Goal: Communication & Community: Share content

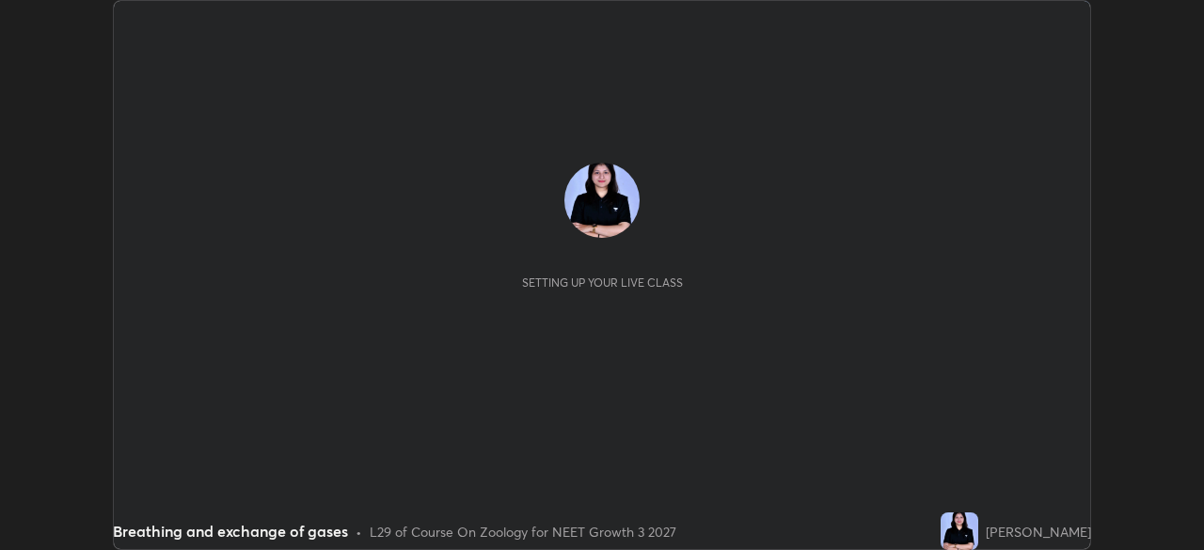
scroll to position [550, 1203]
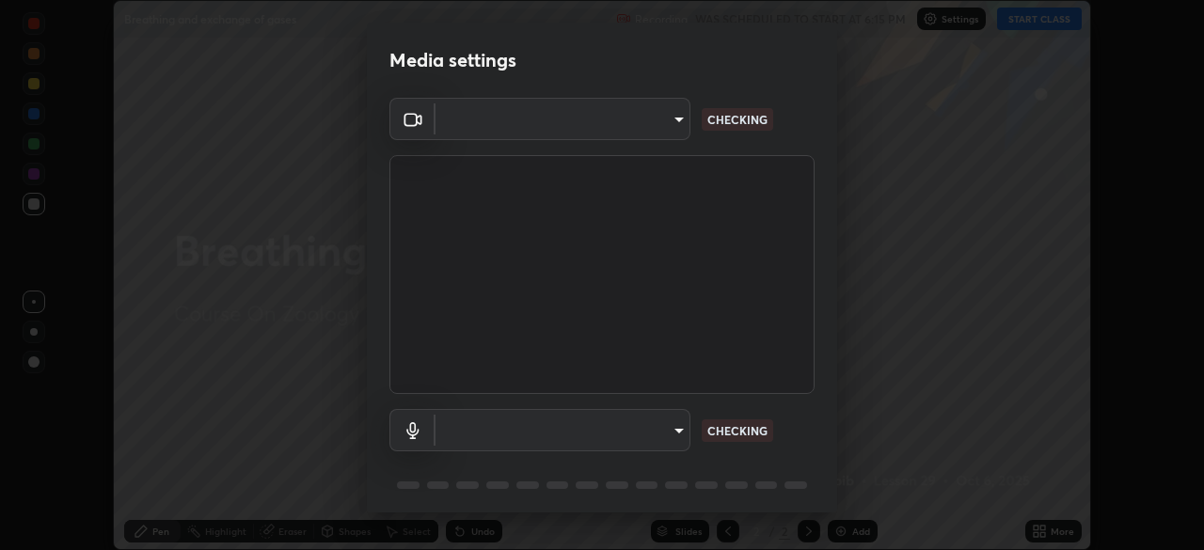
type input "09774d7d098996594ab6bce95c38d17c558d4da6542d49d5e665f1ab1cfd73a1"
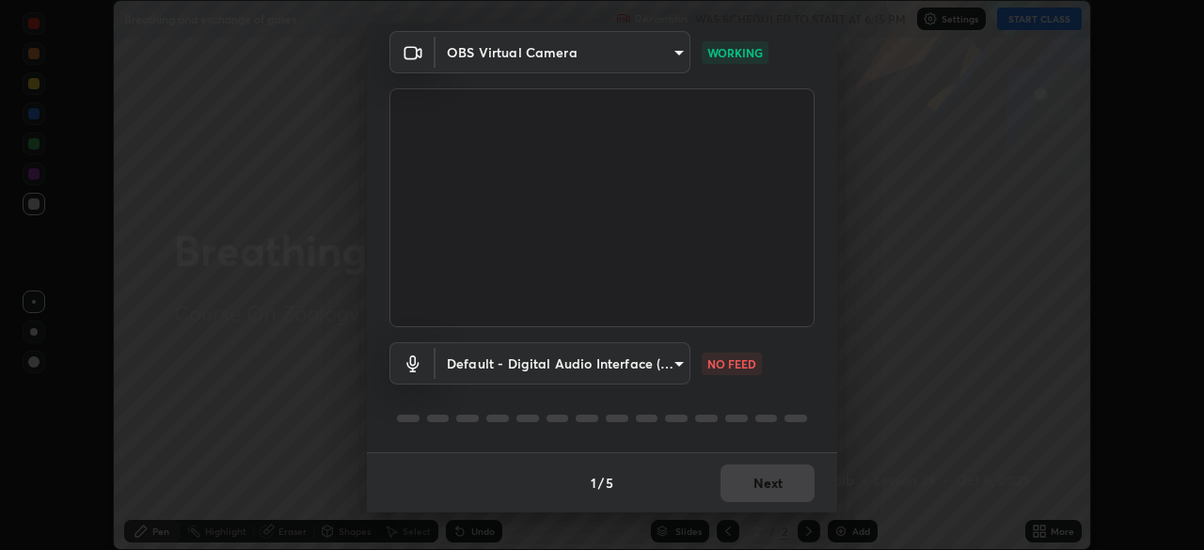
click at [674, 363] on body "Erase all Breathing and exchange of gases Recording WAS SCHEDULED TO START AT 6…" at bounding box center [602, 275] width 1204 height 550
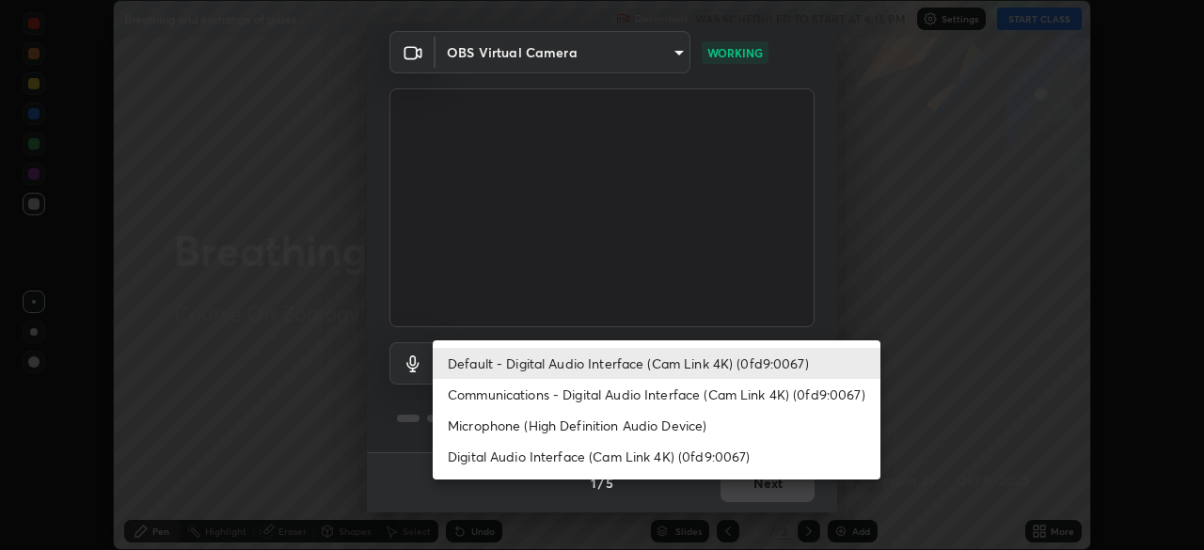
click at [673, 393] on li "Communications - Digital Audio Interface (Cam Link 4K) (0fd9:0067)" at bounding box center [657, 394] width 448 height 31
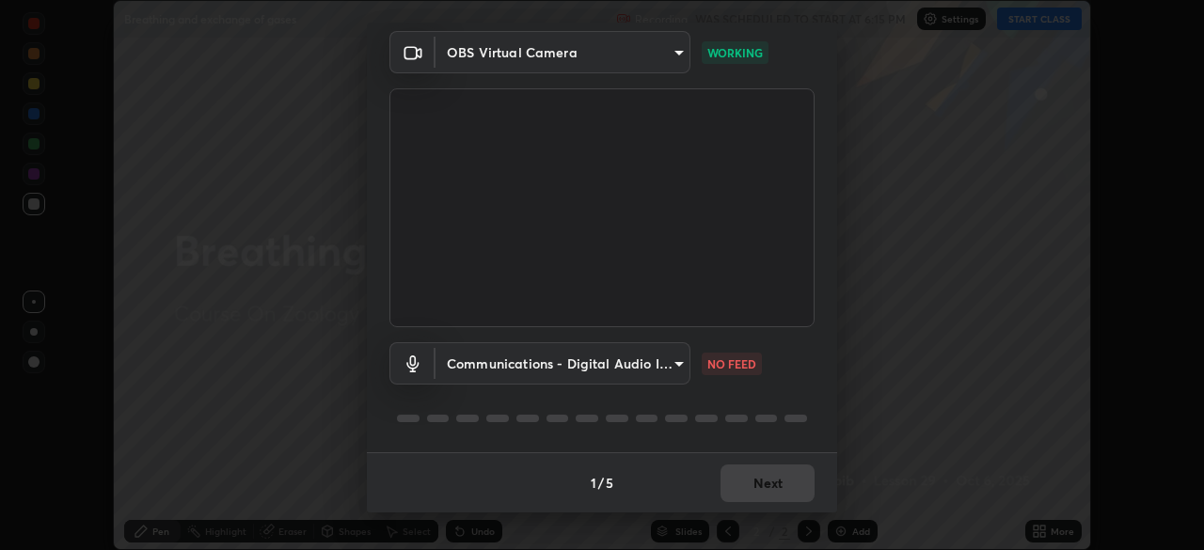
type input "communications"
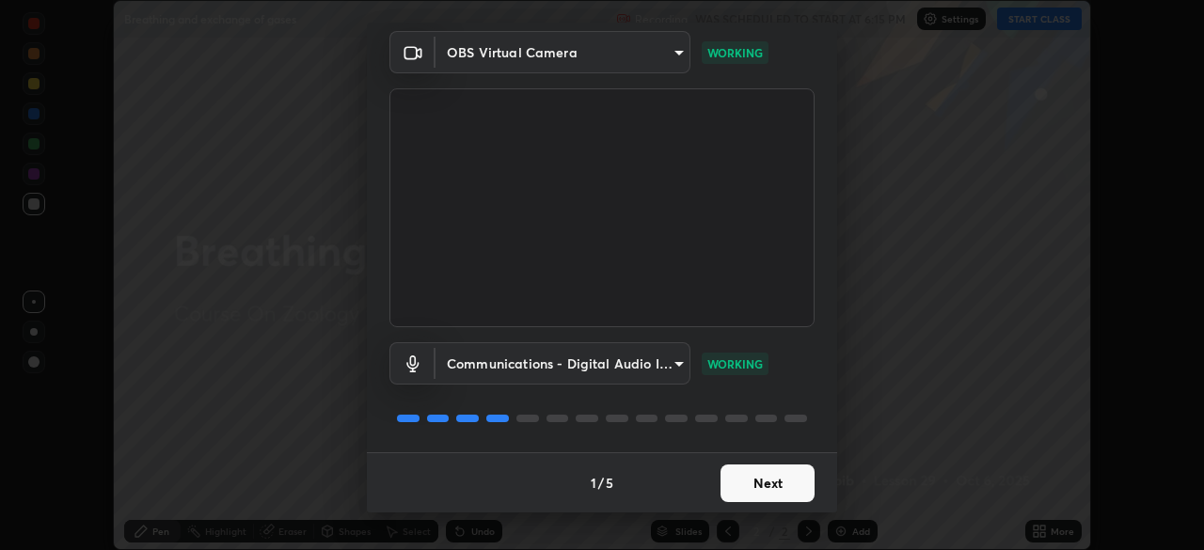
click at [772, 477] on button "Next" at bounding box center [768, 484] width 94 height 38
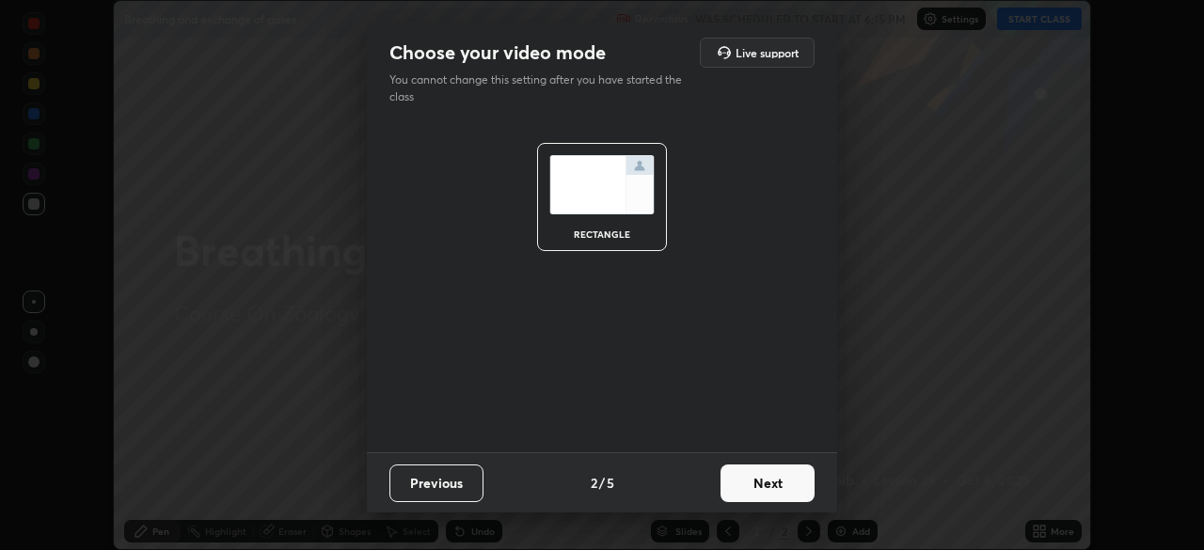
click at [775, 479] on button "Next" at bounding box center [768, 484] width 94 height 38
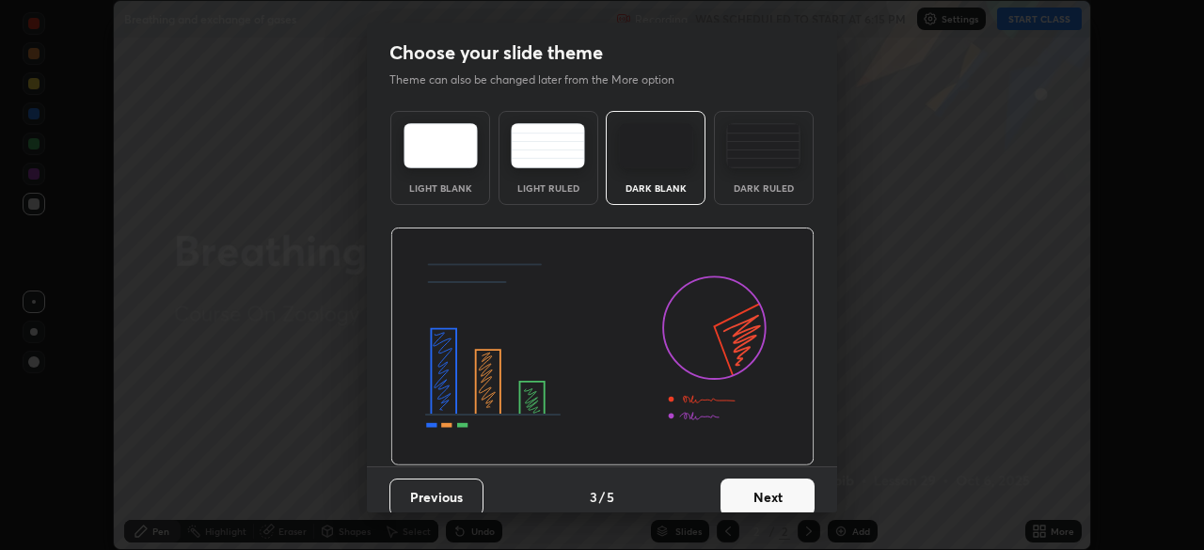
scroll to position [14, 0]
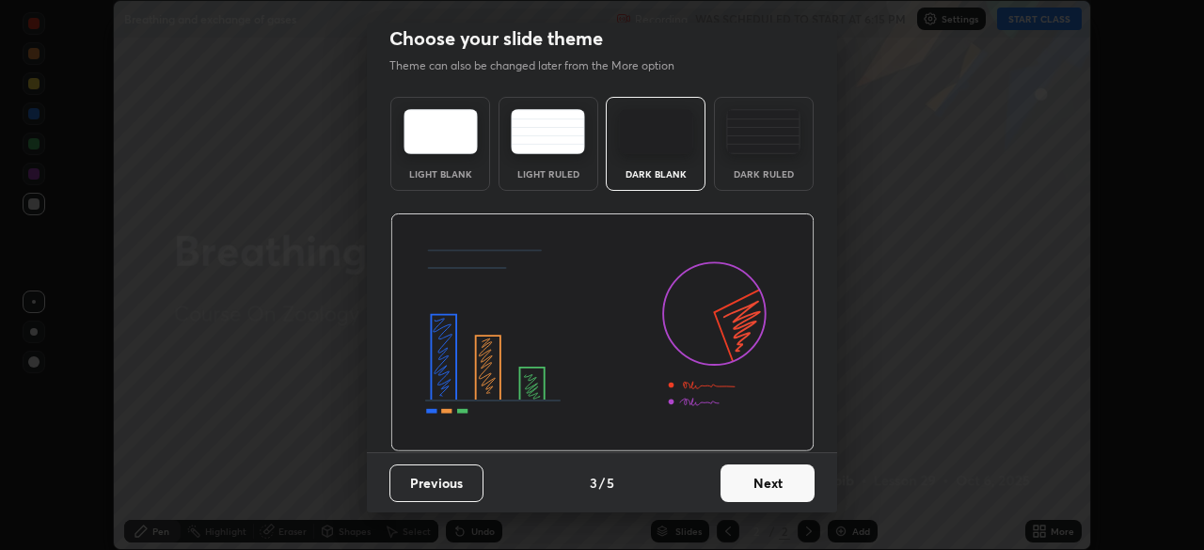
click at [761, 481] on button "Next" at bounding box center [768, 484] width 94 height 38
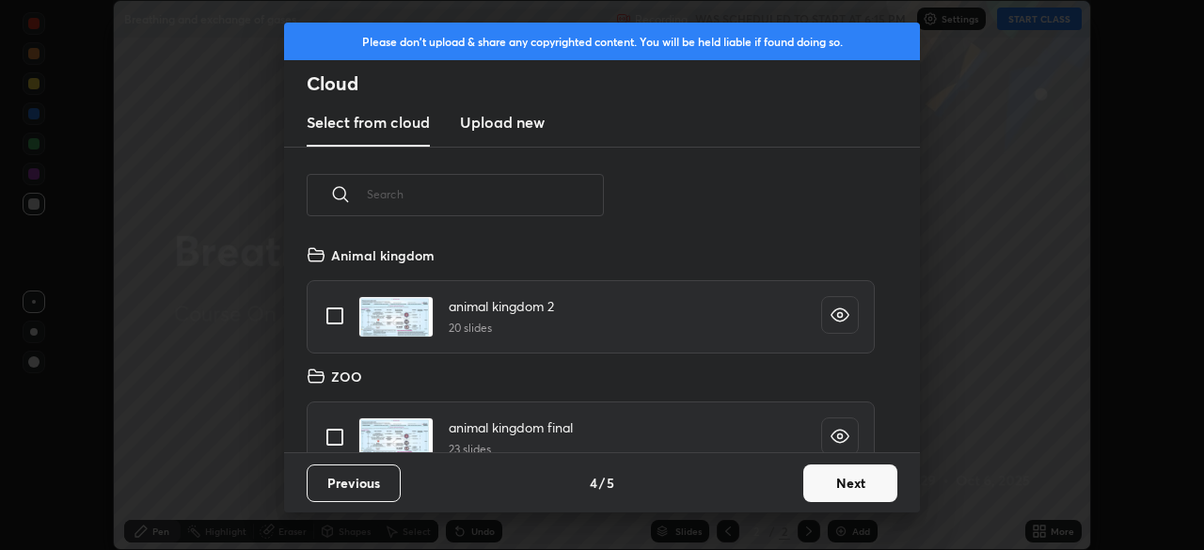
scroll to position [28, 0]
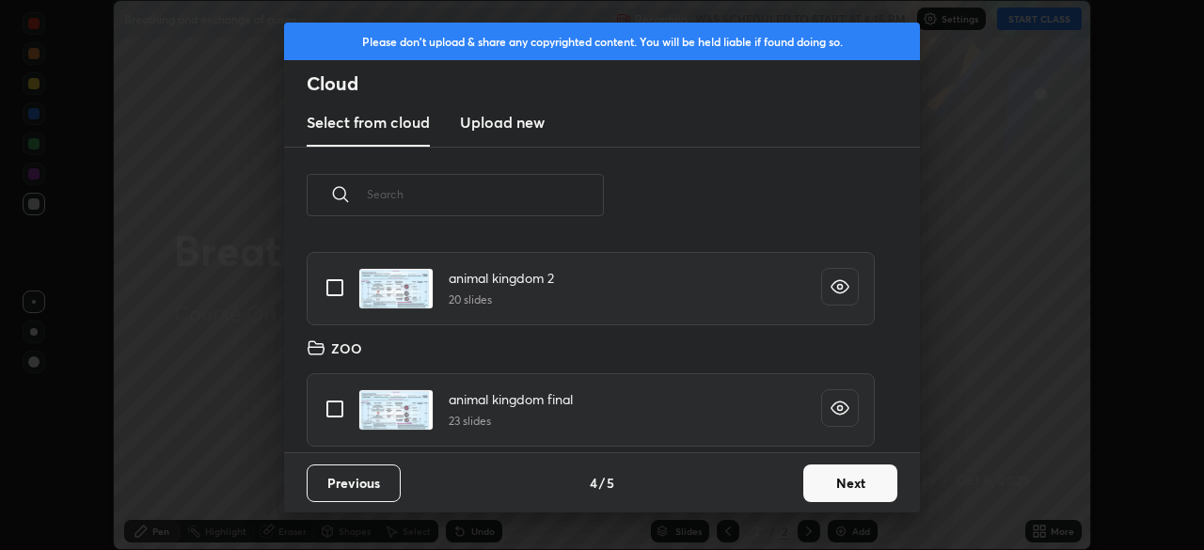
click at [855, 486] on button "Next" at bounding box center [850, 484] width 94 height 38
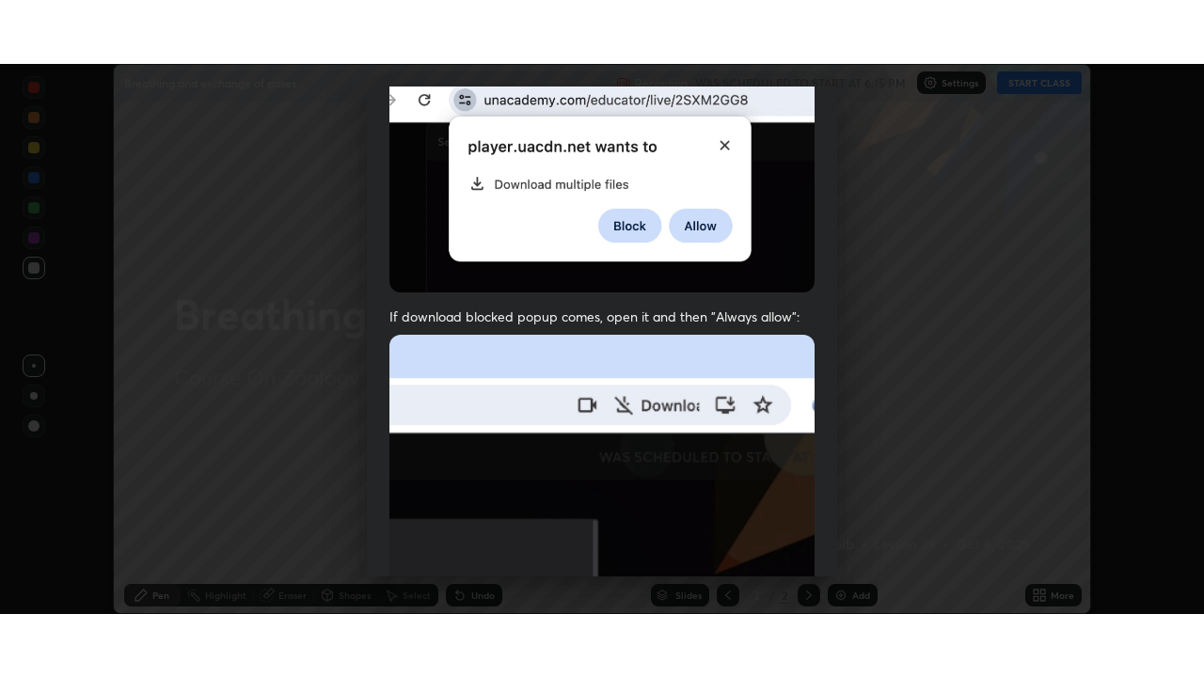
scroll to position [451, 0]
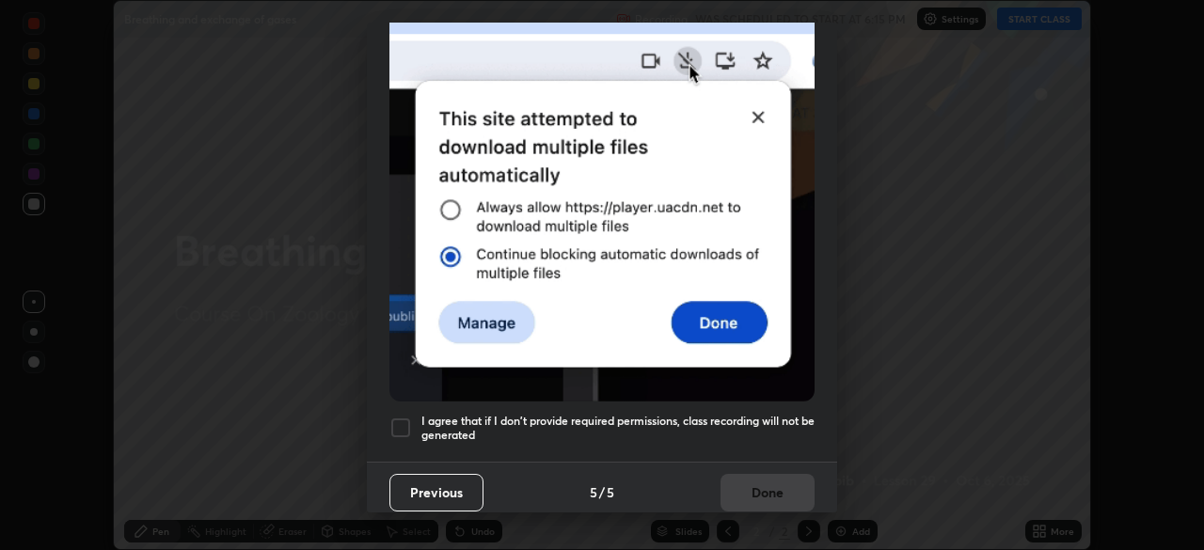
click at [396, 417] on div at bounding box center [400, 428] width 23 height 23
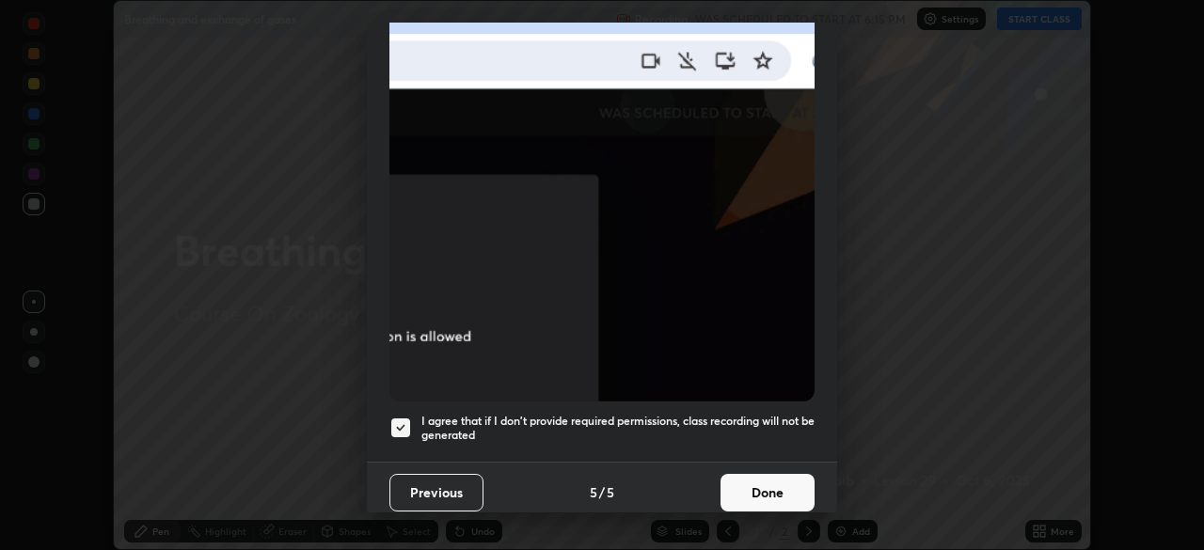
click at [769, 477] on button "Done" at bounding box center [768, 493] width 94 height 38
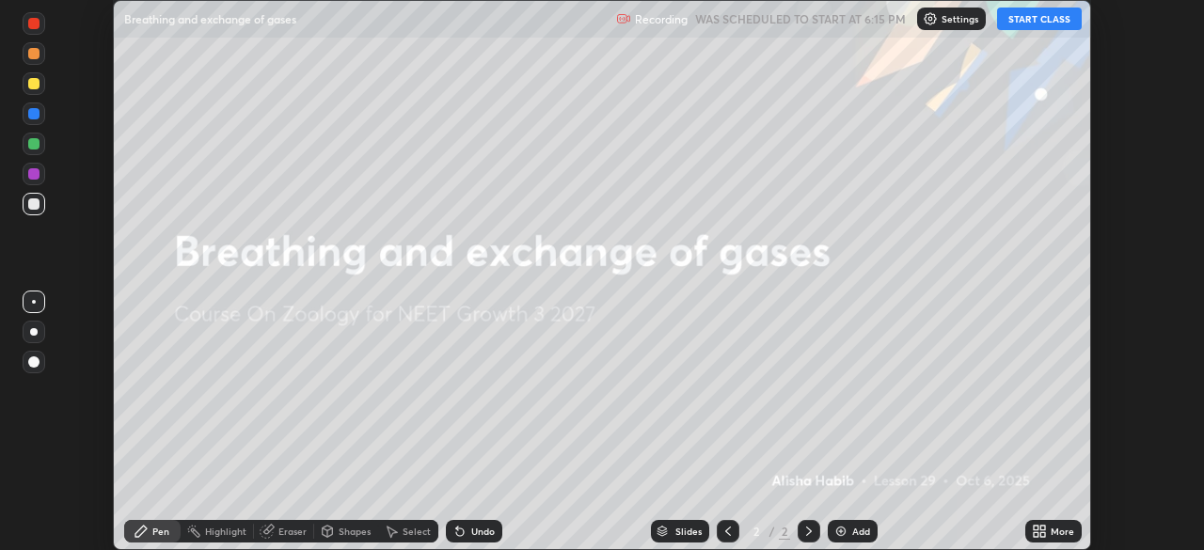
click at [1028, 19] on button "START CLASS" at bounding box center [1039, 19] width 85 height 23
click at [1036, 535] on icon at bounding box center [1036, 534] width 5 height 5
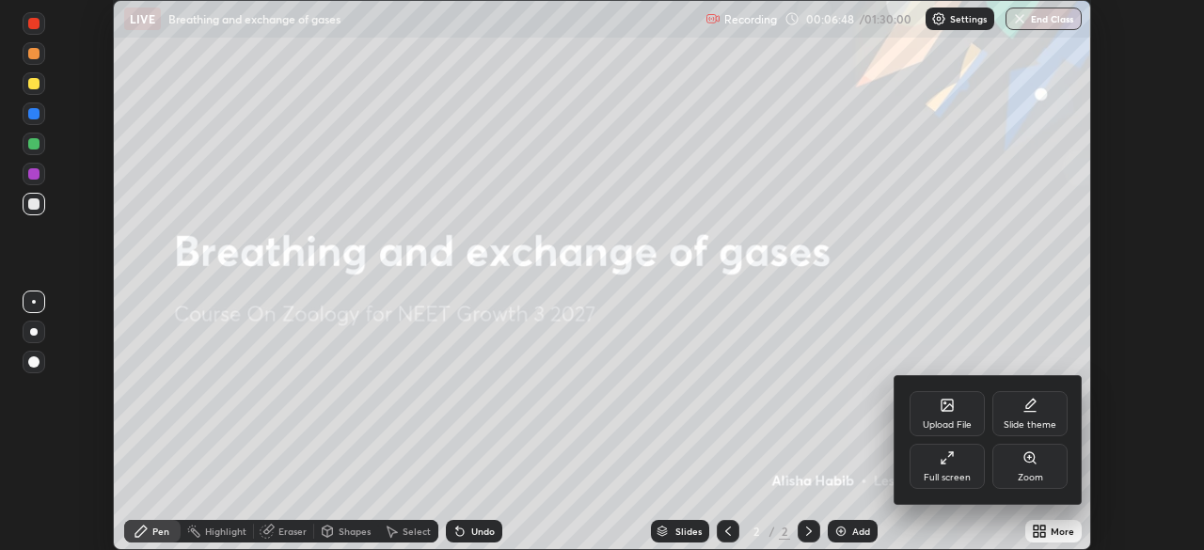
click at [956, 457] on div "Full screen" at bounding box center [947, 466] width 75 height 45
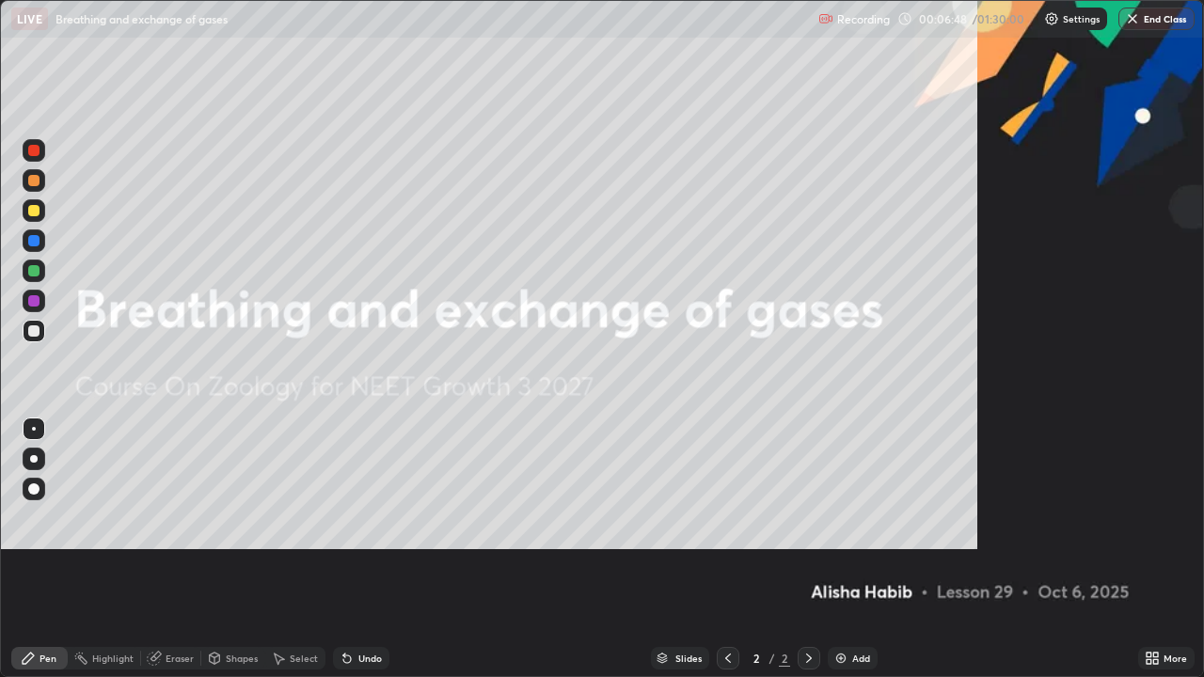
scroll to position [677, 1204]
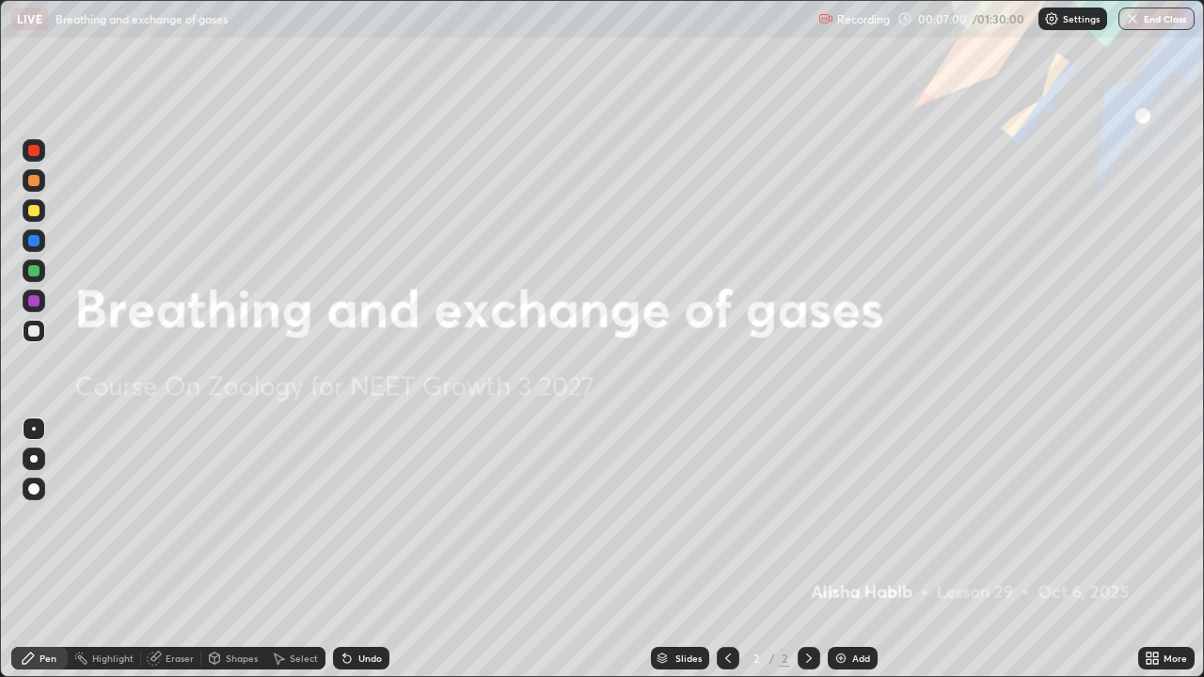
click at [1155, 549] on icon at bounding box center [1155, 655] width 5 height 5
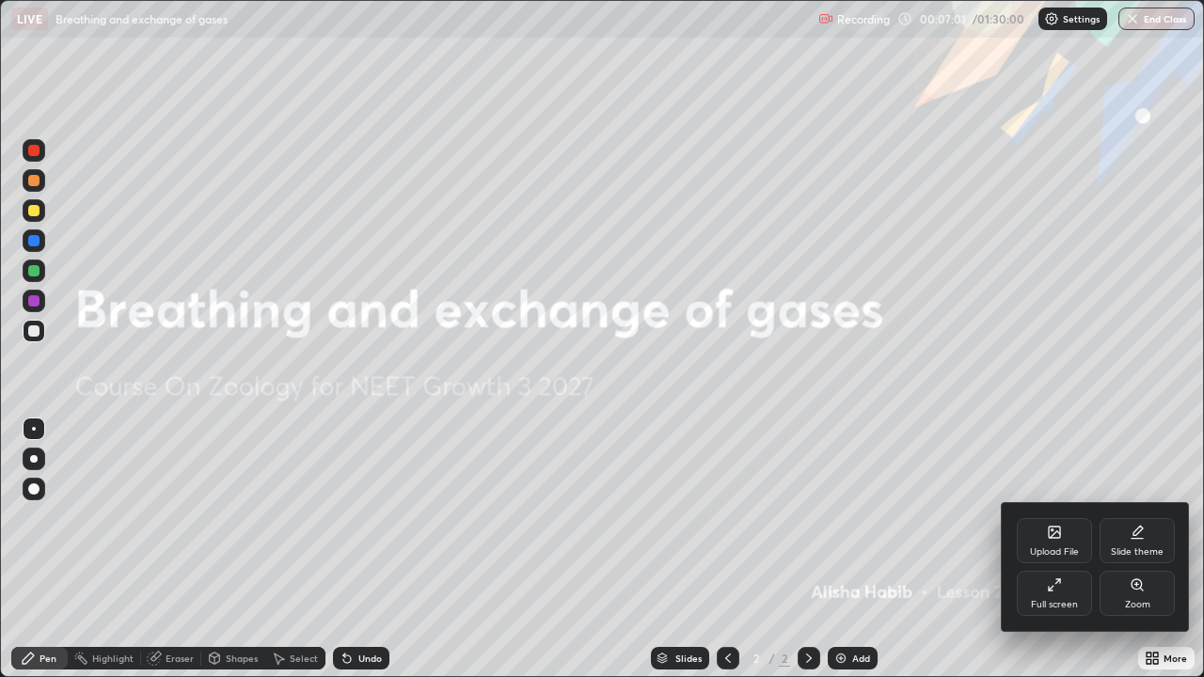
click at [1050, 543] on div "Upload File" at bounding box center [1054, 540] width 75 height 45
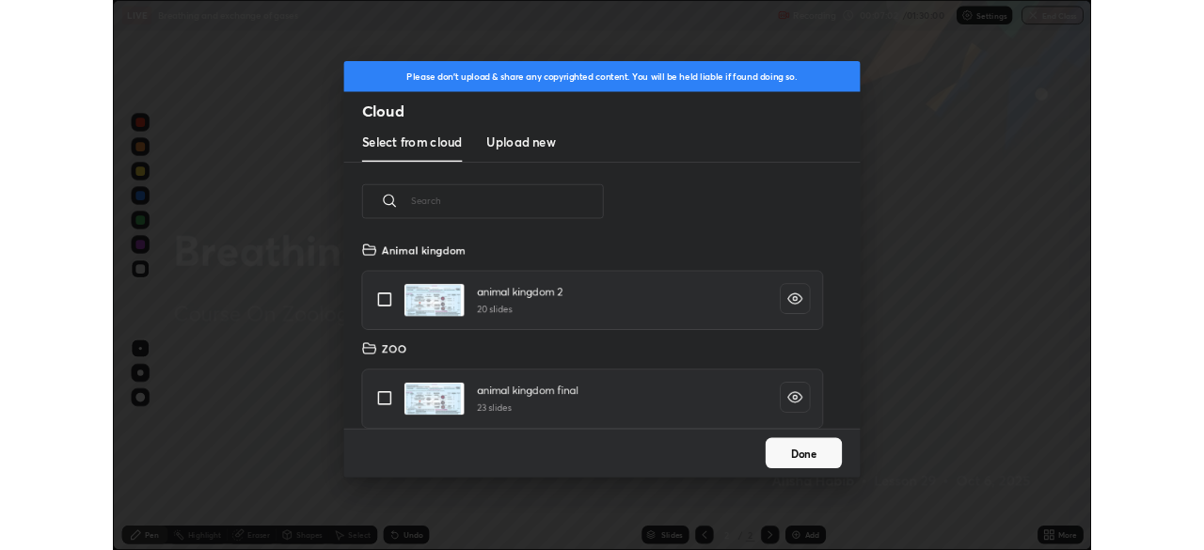
scroll to position [231, 604]
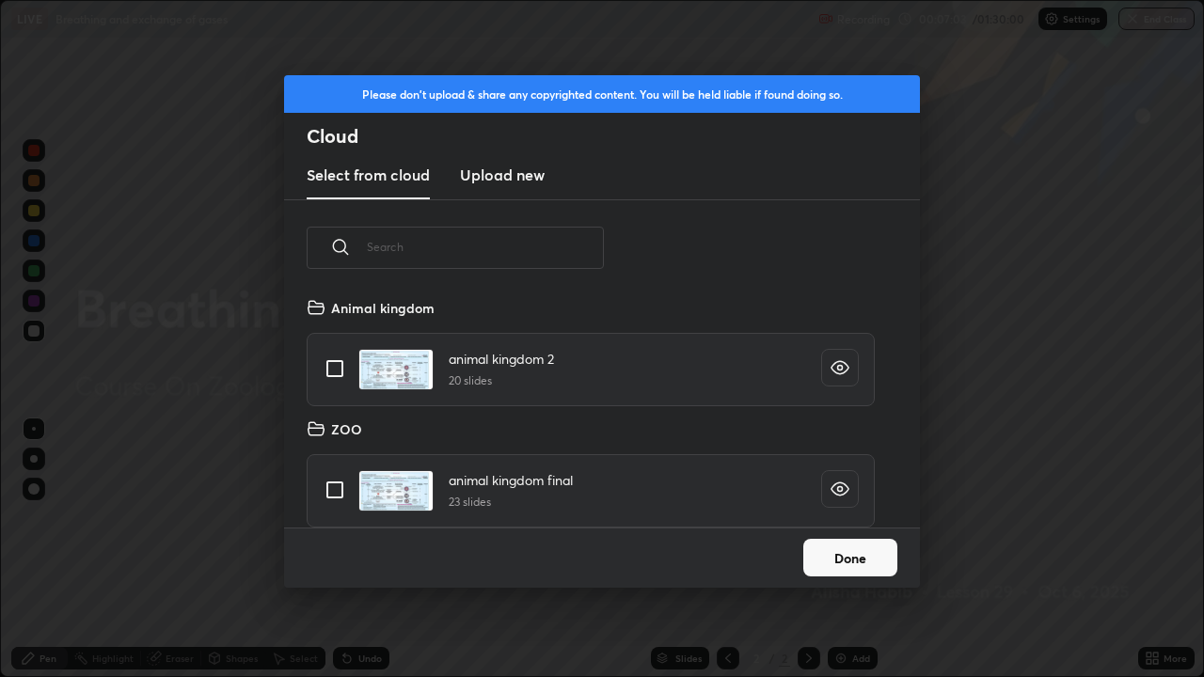
click at [500, 173] on h3 "Upload new" at bounding box center [502, 175] width 85 height 23
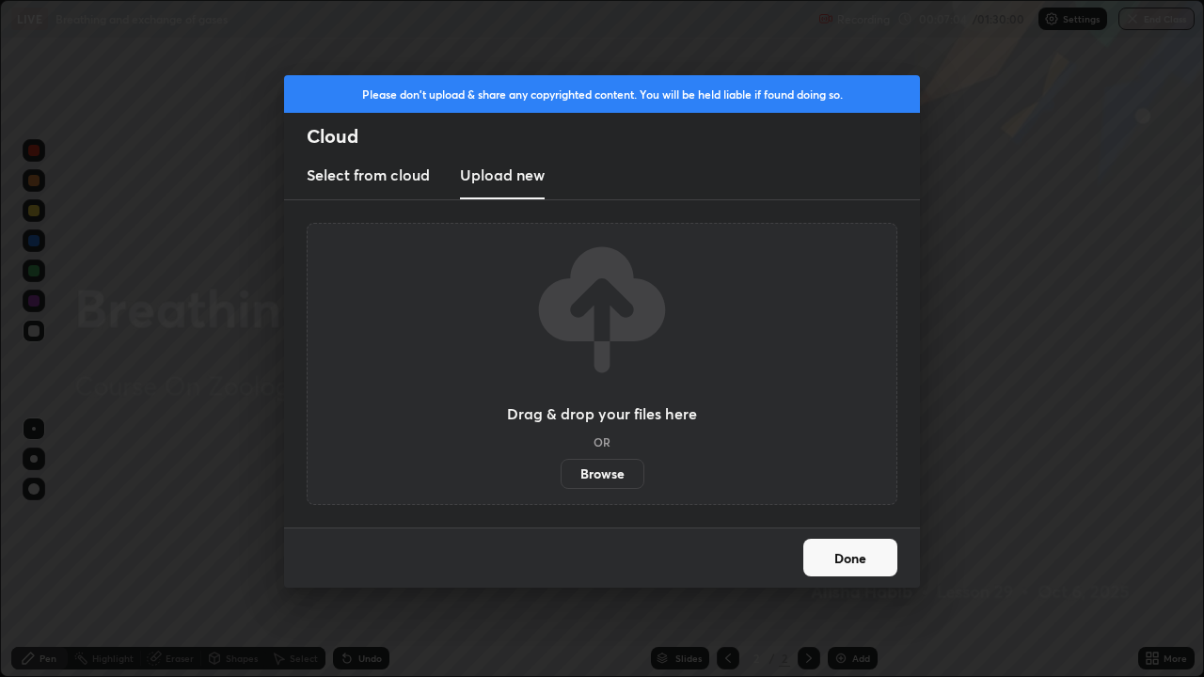
click at [611, 471] on label "Browse" at bounding box center [603, 474] width 84 height 30
click at [561, 471] on input "Browse" at bounding box center [561, 474] width 0 height 30
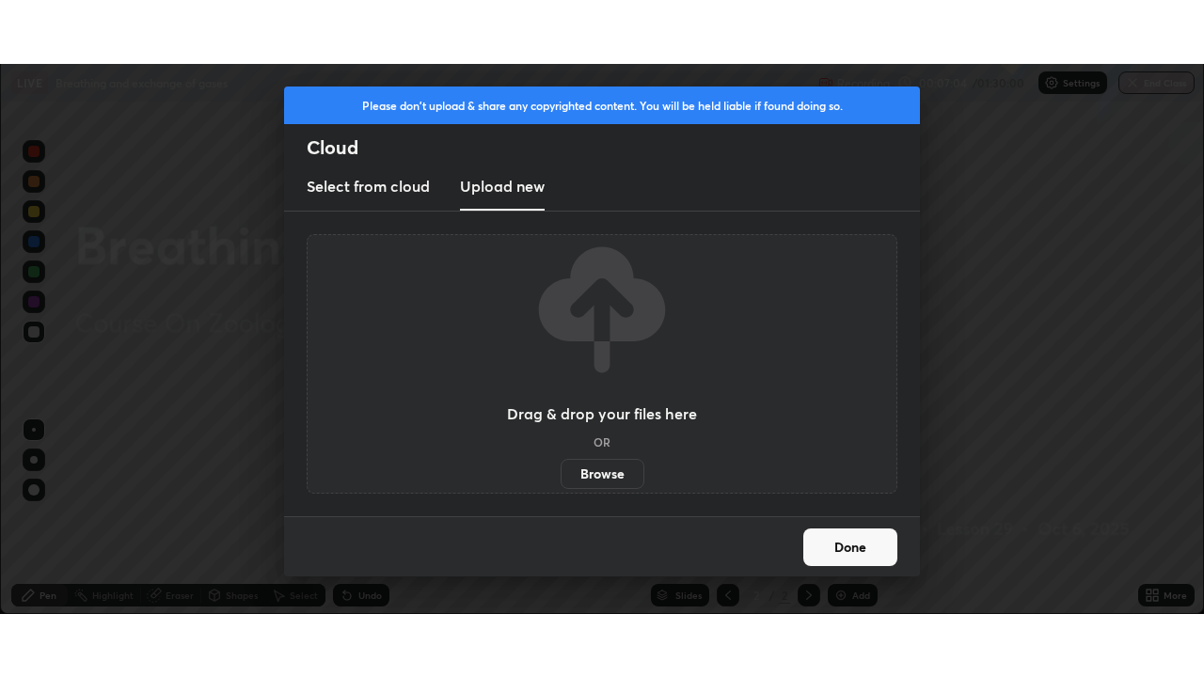
scroll to position [93520, 92866]
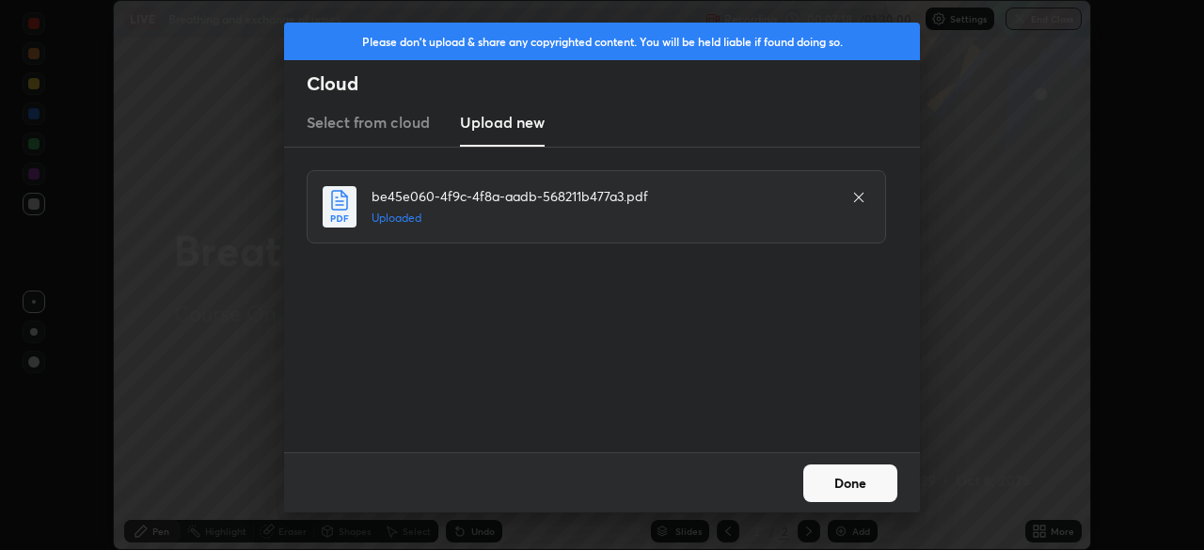
click at [844, 483] on button "Done" at bounding box center [850, 484] width 94 height 38
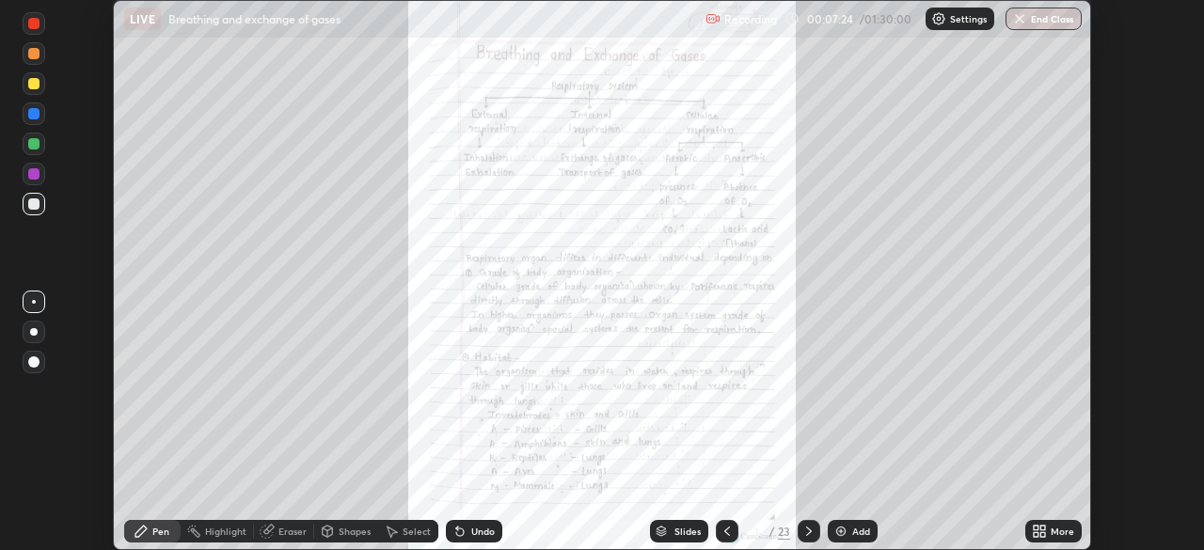
click at [801, 535] on icon at bounding box center [808, 531] width 15 height 15
click at [804, 533] on icon at bounding box center [808, 531] width 15 height 15
click at [801, 529] on icon at bounding box center [808, 531] width 15 height 15
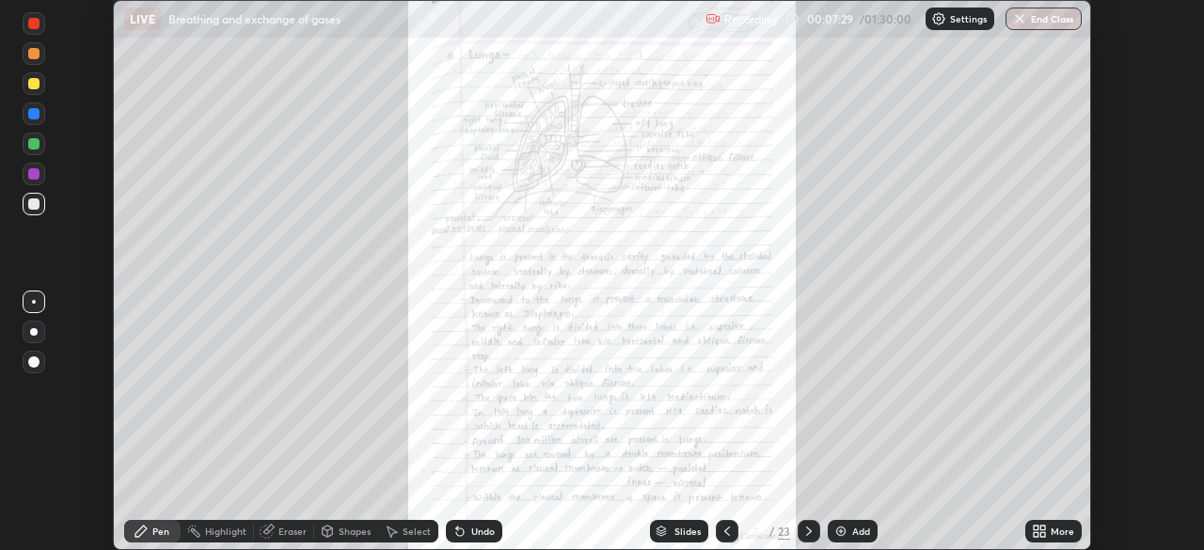
click at [807, 531] on icon at bounding box center [808, 531] width 15 height 15
click at [808, 524] on icon at bounding box center [808, 531] width 15 height 15
click at [807, 531] on icon at bounding box center [808, 531] width 15 height 15
click at [735, 532] on div at bounding box center [727, 531] width 23 height 23
click at [1051, 536] on div "More" at bounding box center [1063, 531] width 24 height 9
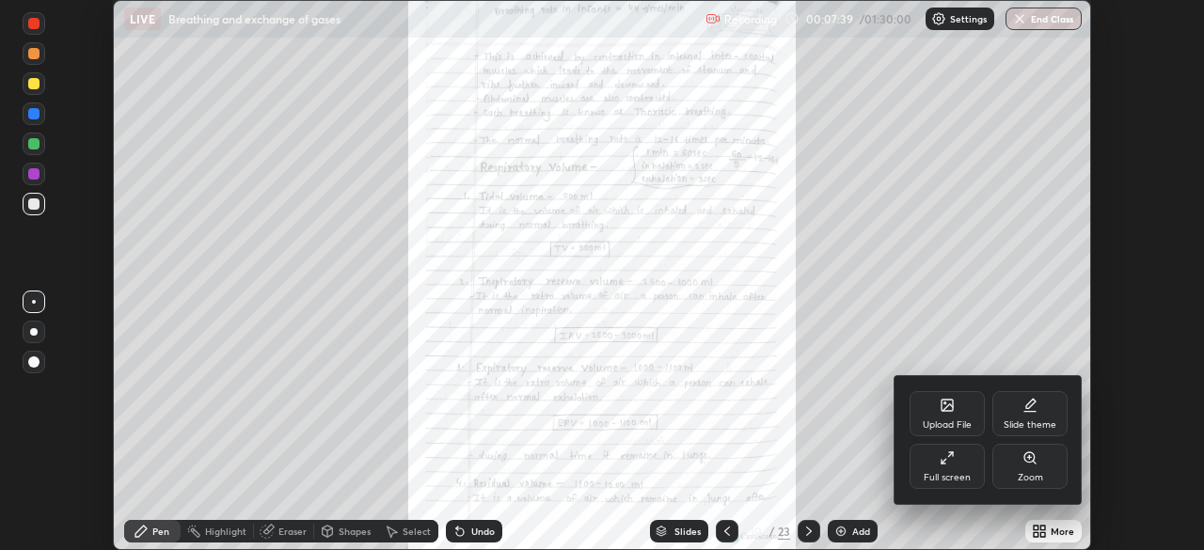
click at [977, 479] on div "Full screen" at bounding box center [947, 466] width 75 height 45
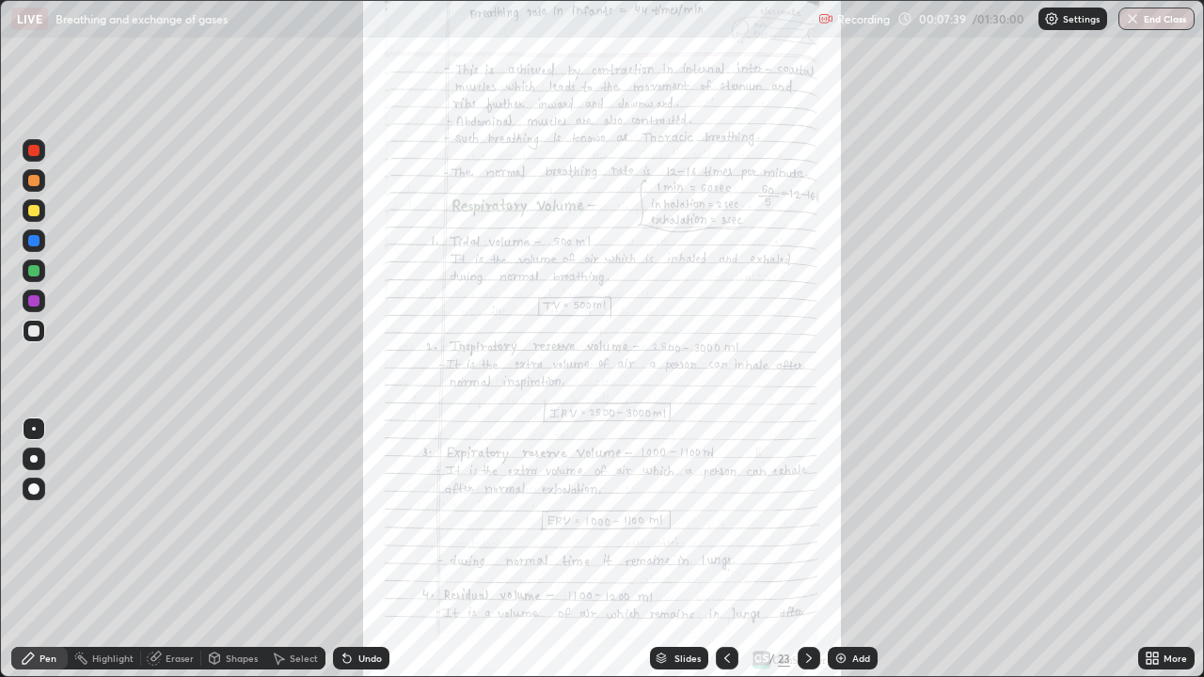
scroll to position [677, 1204]
click at [1163, 549] on div "More" at bounding box center [1166, 658] width 56 height 23
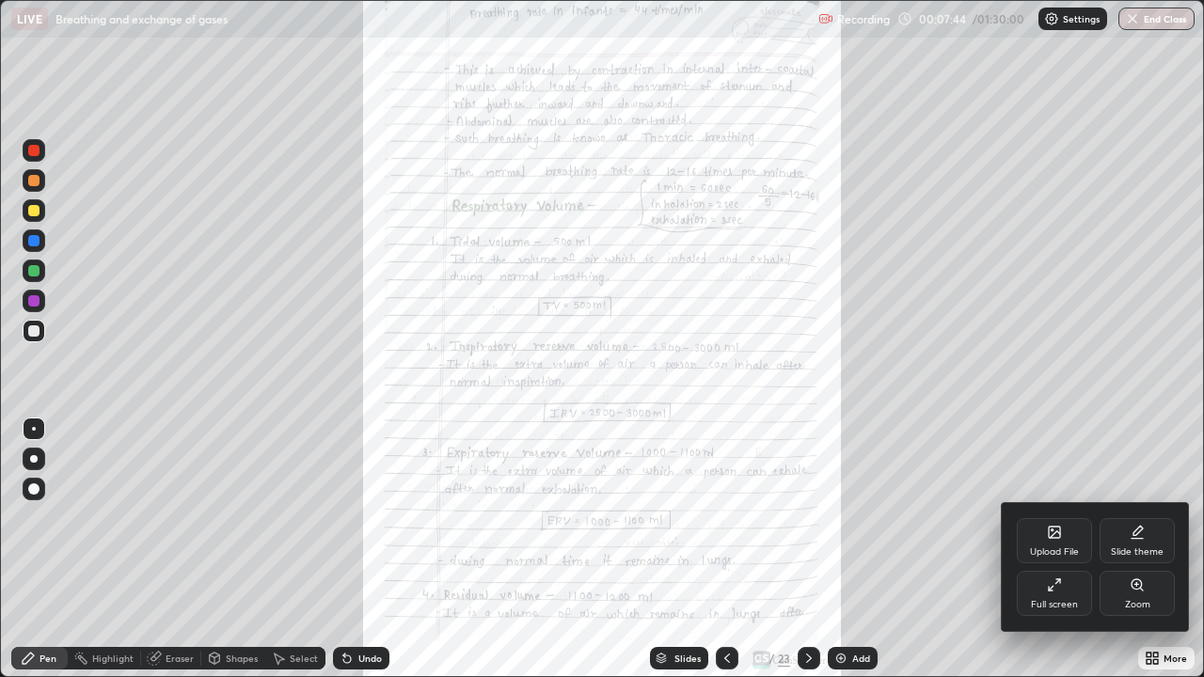
click at [1120, 549] on div "Zoom" at bounding box center [1137, 593] width 75 height 45
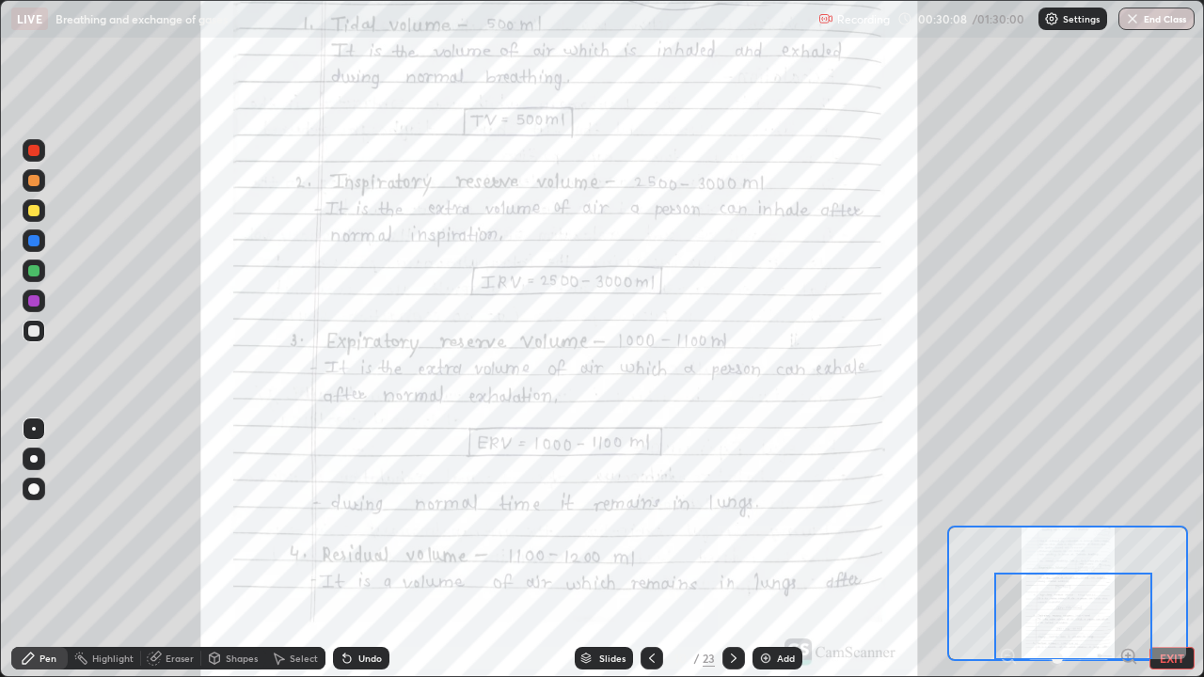
click at [731, 549] on icon at bounding box center [733, 658] width 15 height 15
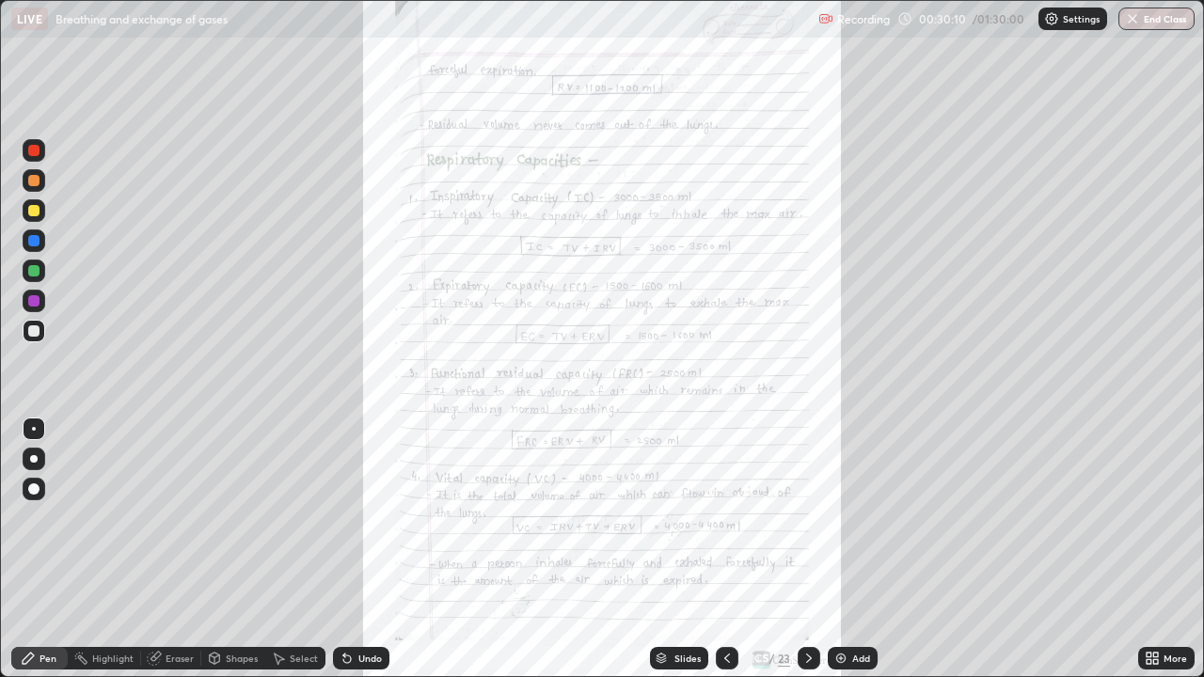
click at [1166, 549] on div "More" at bounding box center [1166, 658] width 56 height 23
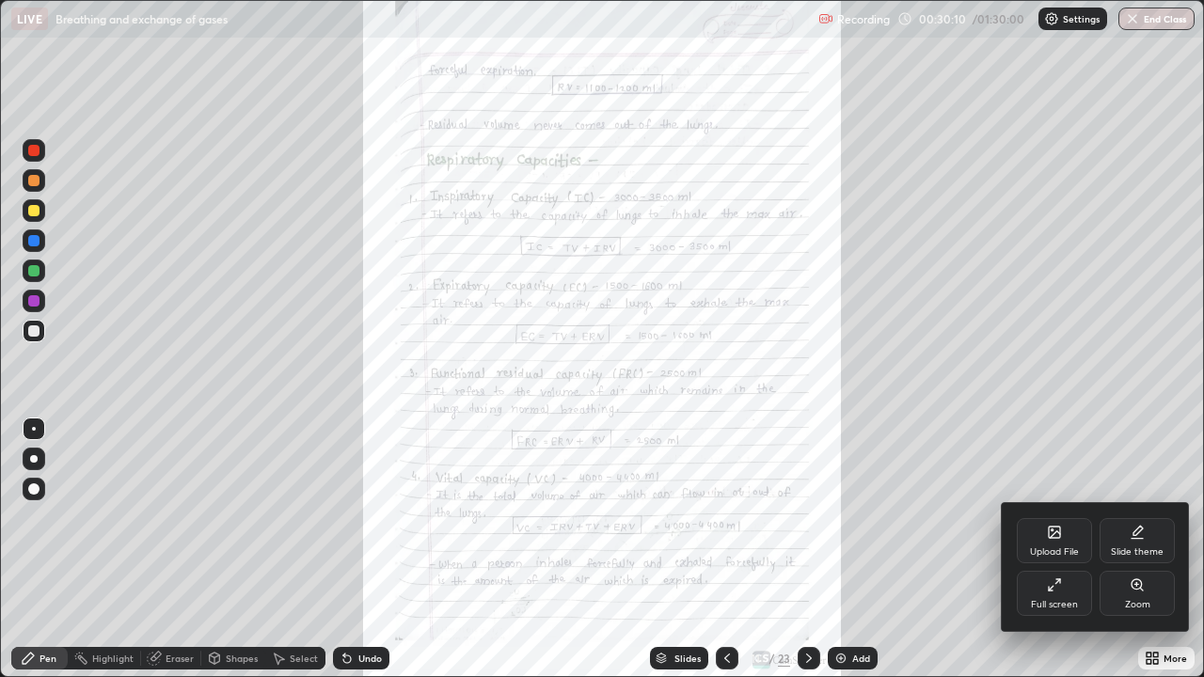
click at [1151, 549] on div "Zoom" at bounding box center [1137, 593] width 75 height 45
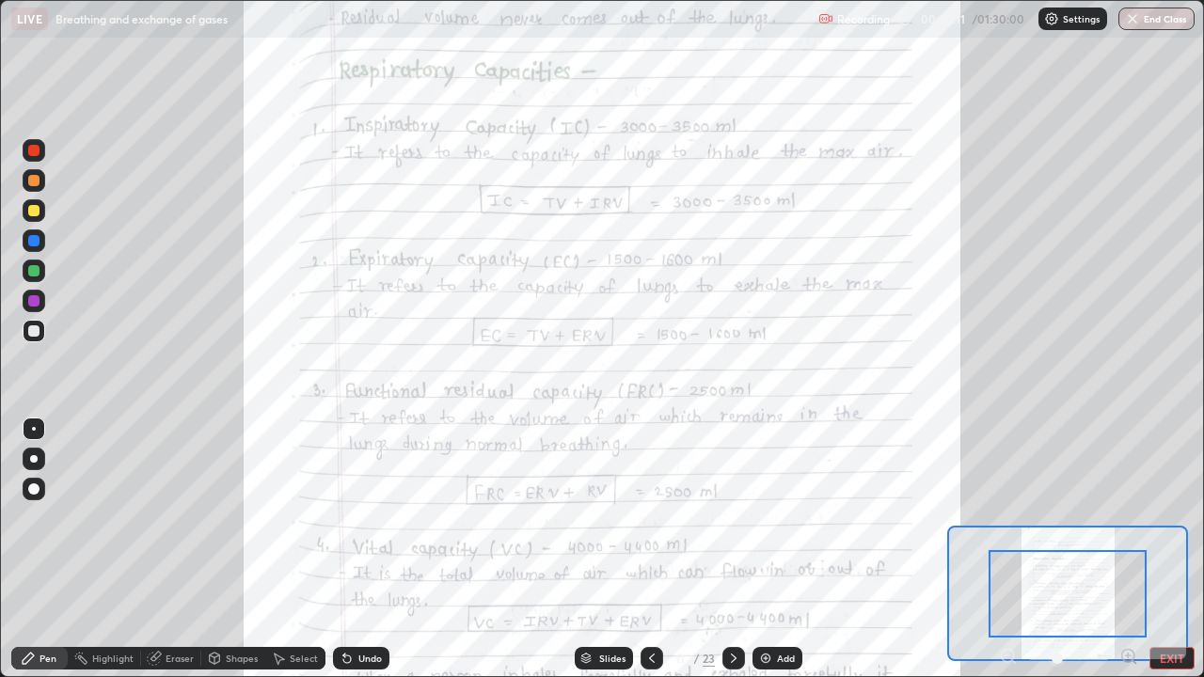
click at [1134, 549] on icon at bounding box center [1135, 662] width 4 height 4
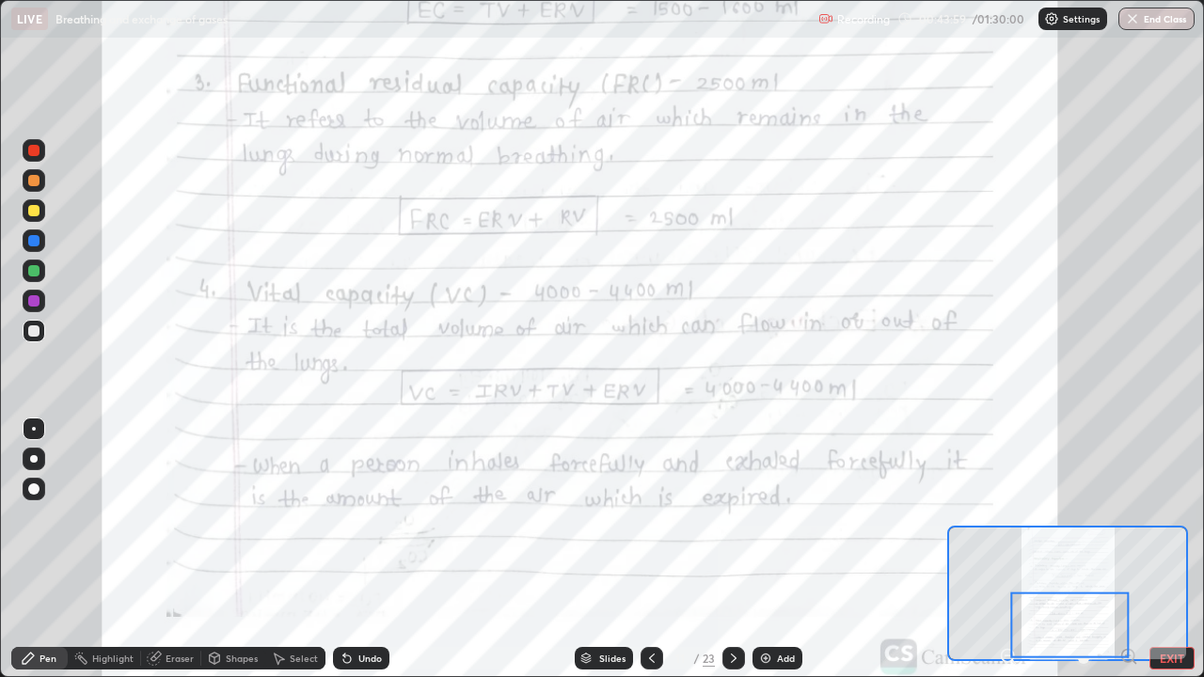
click at [726, 549] on icon at bounding box center [733, 658] width 15 height 15
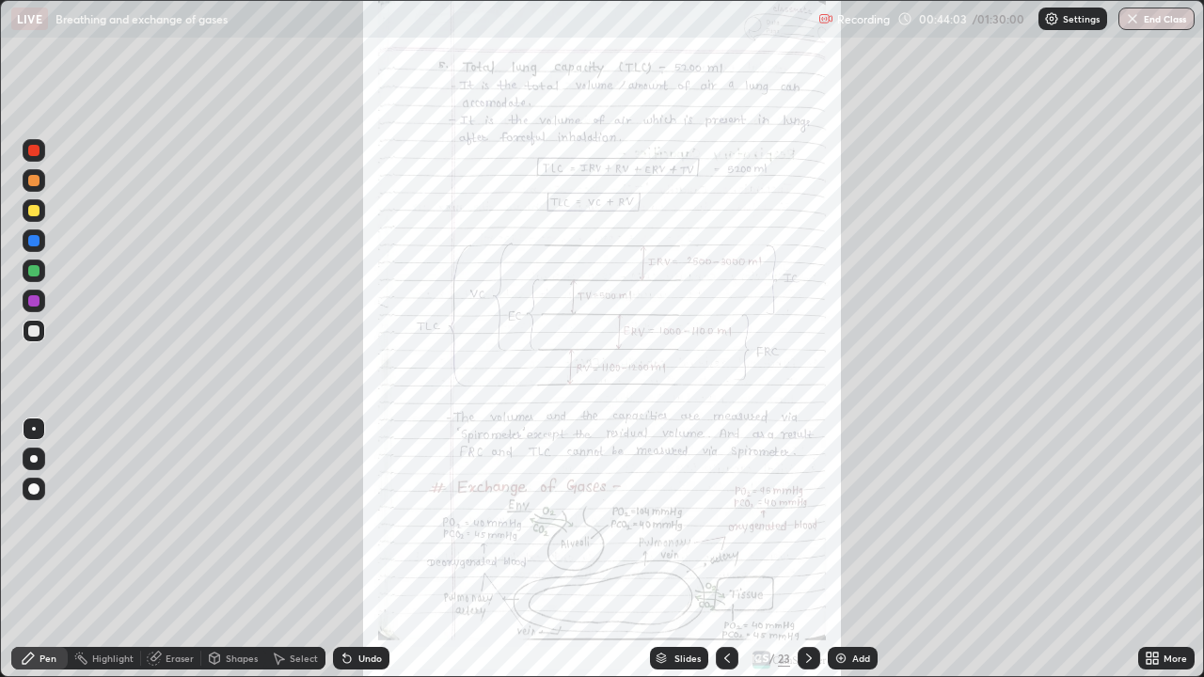
click at [1141, 549] on div "More" at bounding box center [1166, 658] width 56 height 23
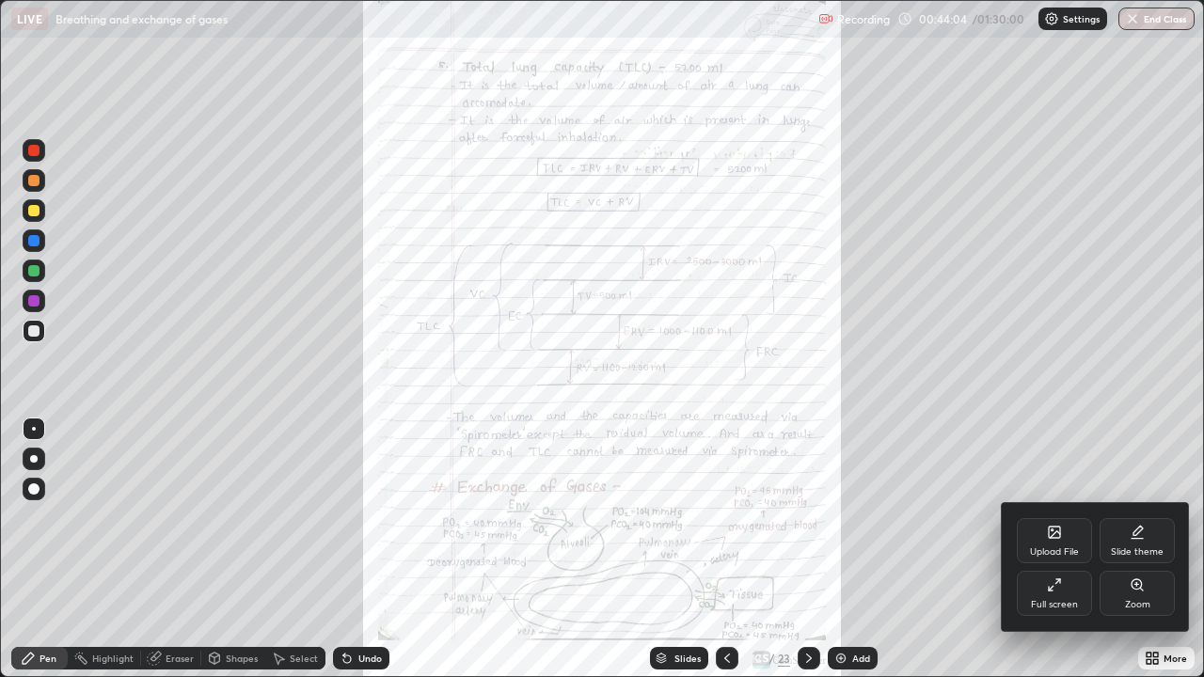
click at [1156, 549] on div "Zoom" at bounding box center [1137, 593] width 75 height 45
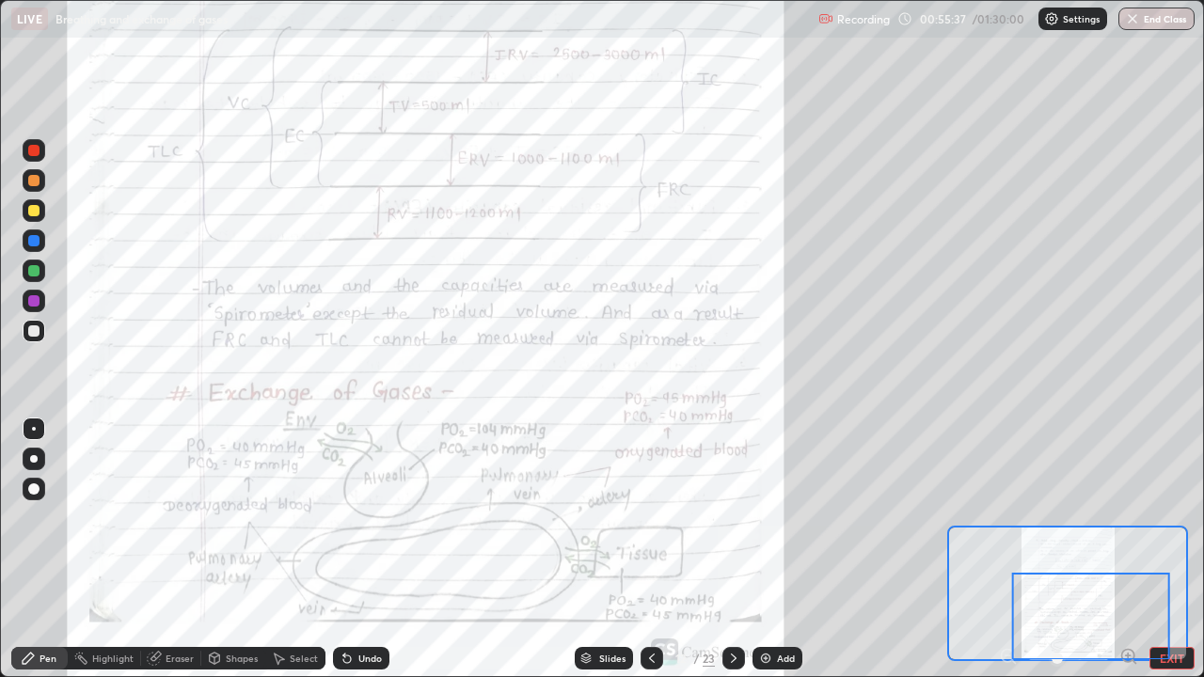
click at [730, 549] on icon at bounding box center [733, 658] width 15 height 15
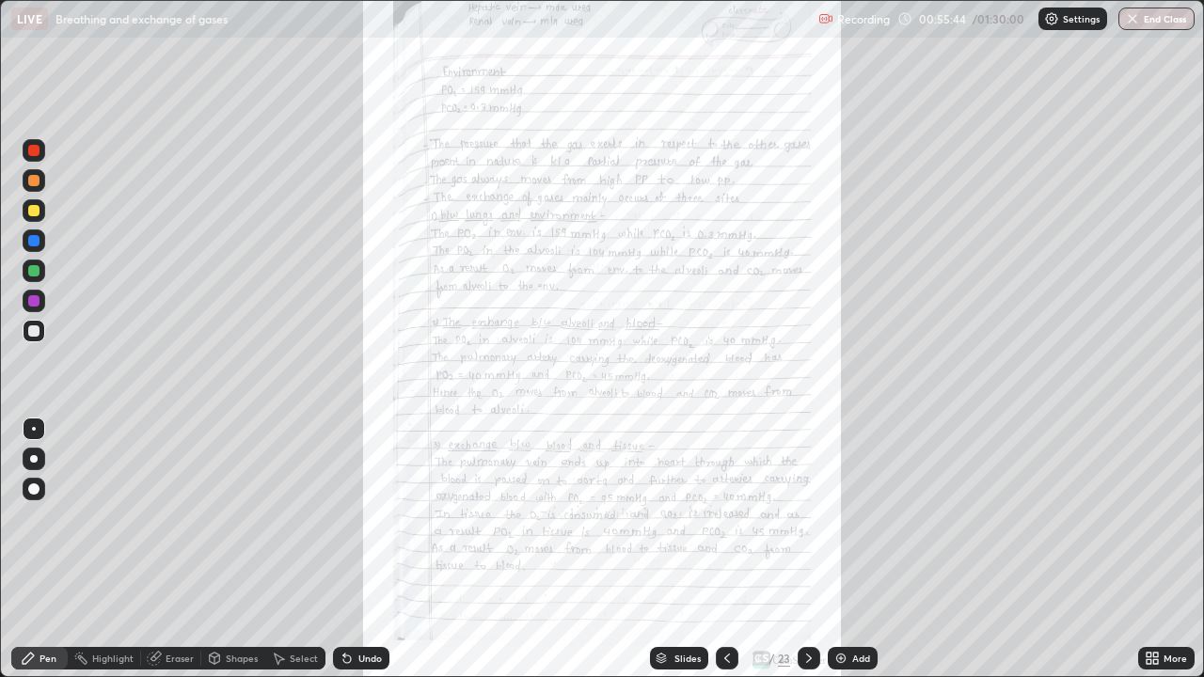
click at [1157, 549] on icon at bounding box center [1155, 655] width 5 height 5
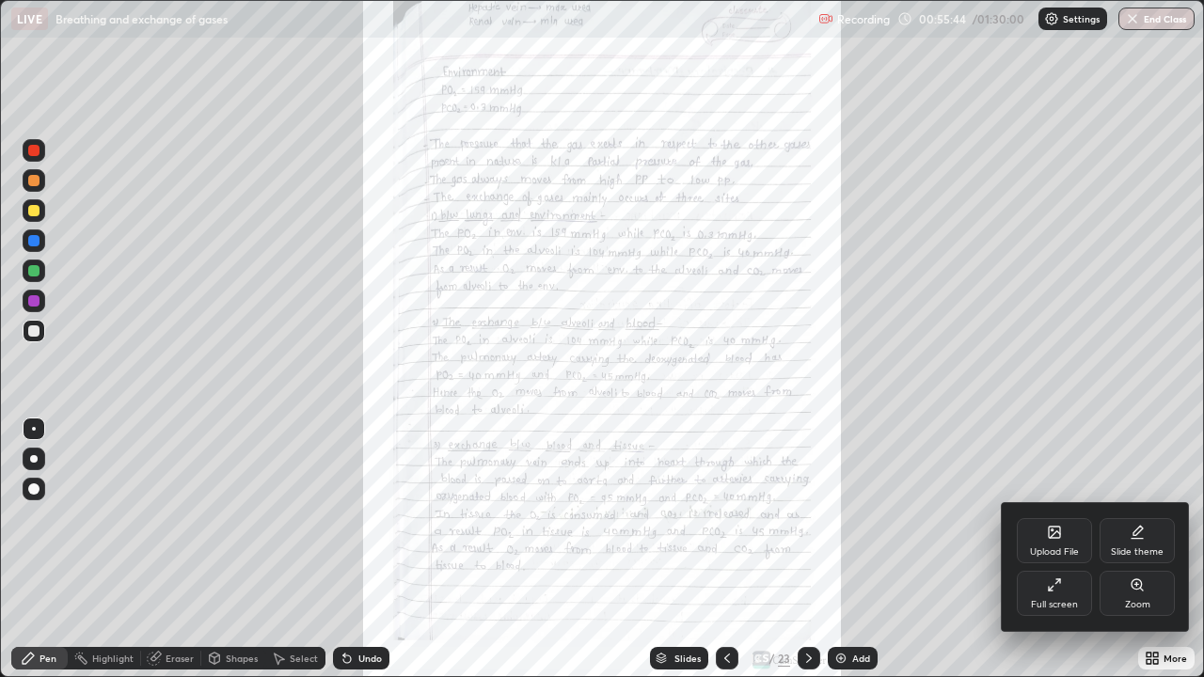
click at [1133, 549] on div "Zoom" at bounding box center [1137, 593] width 75 height 45
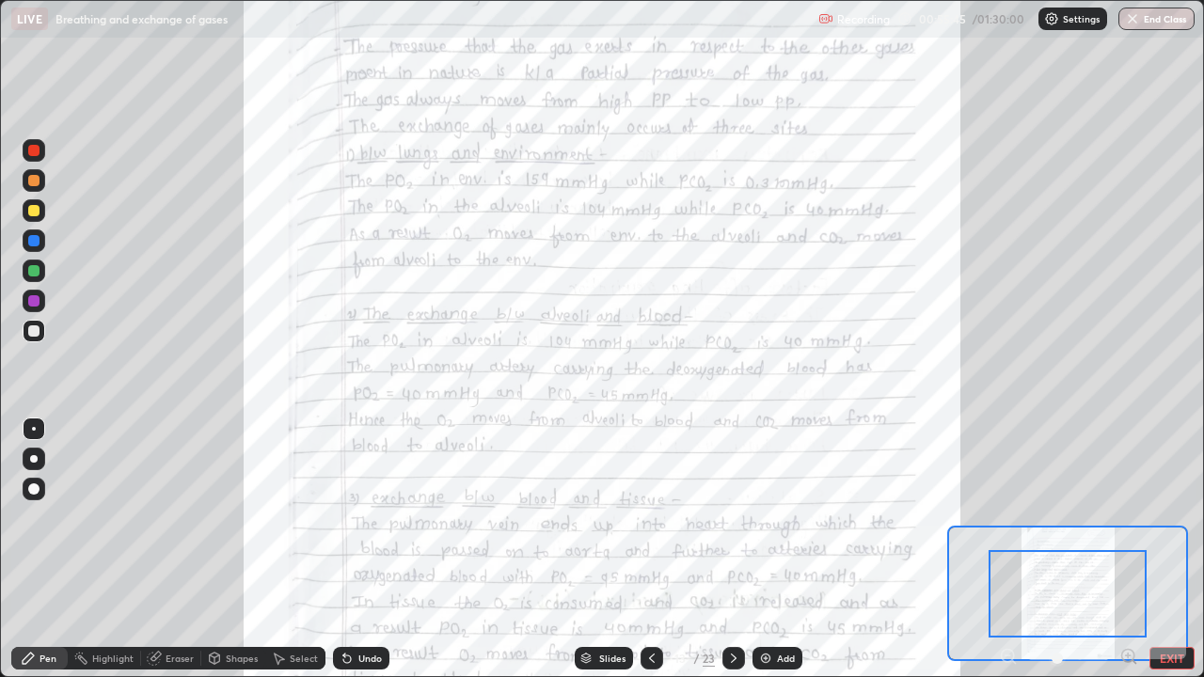
click at [1124, 549] on icon at bounding box center [1128, 656] width 19 height 19
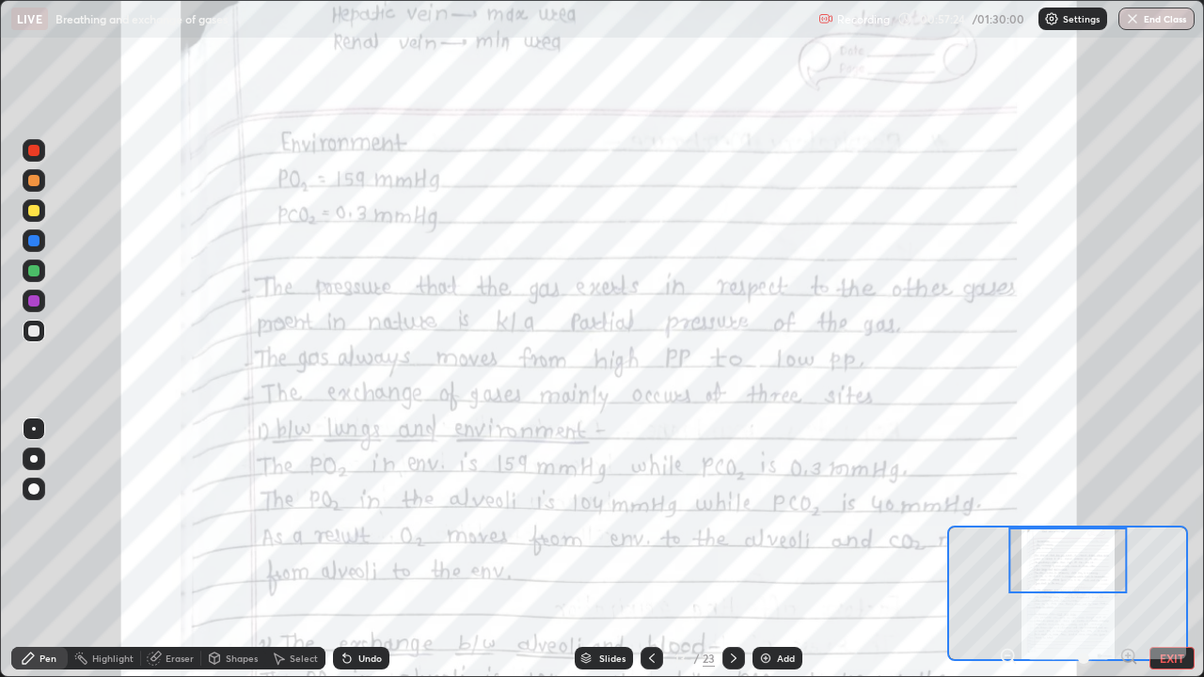
click at [653, 549] on icon at bounding box center [651, 658] width 15 height 15
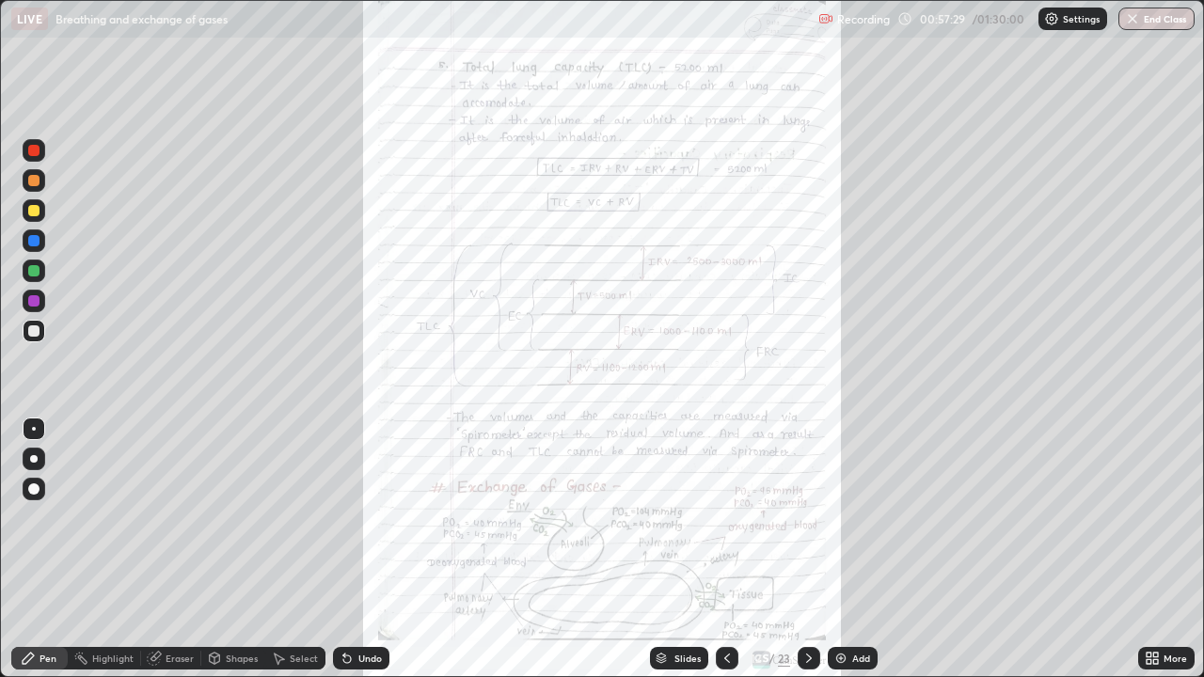
click at [1138, 549] on div "More" at bounding box center [1166, 658] width 56 height 23
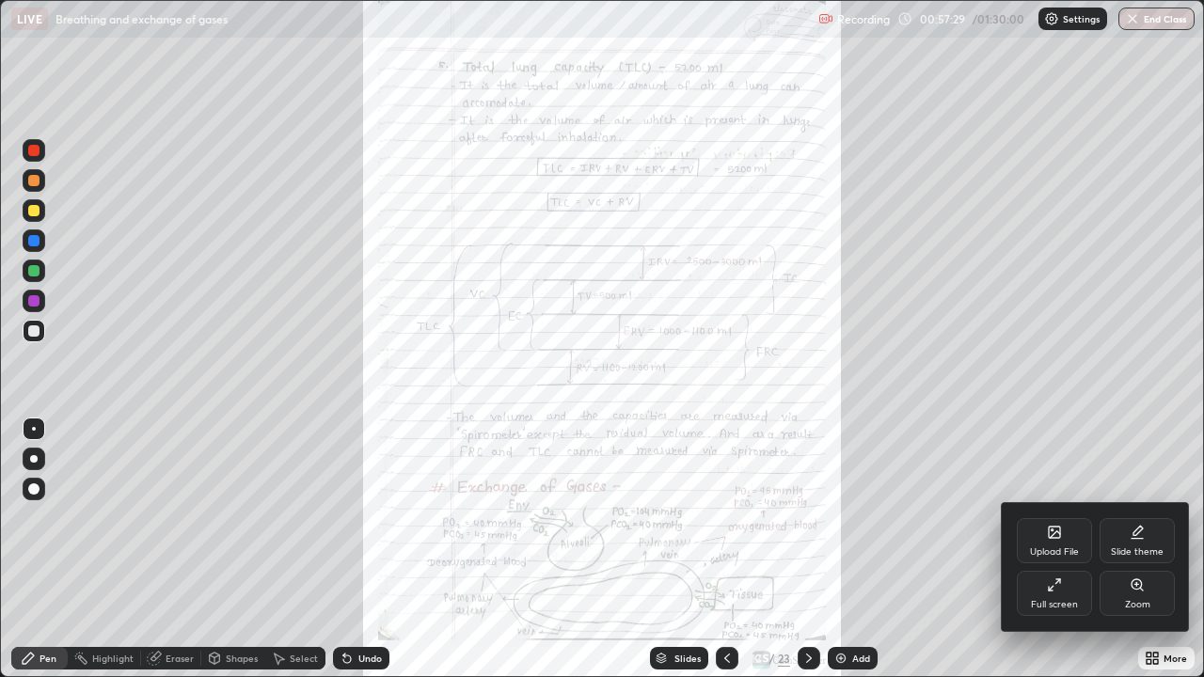
click at [1133, 549] on div "Zoom" at bounding box center [1137, 604] width 25 height 9
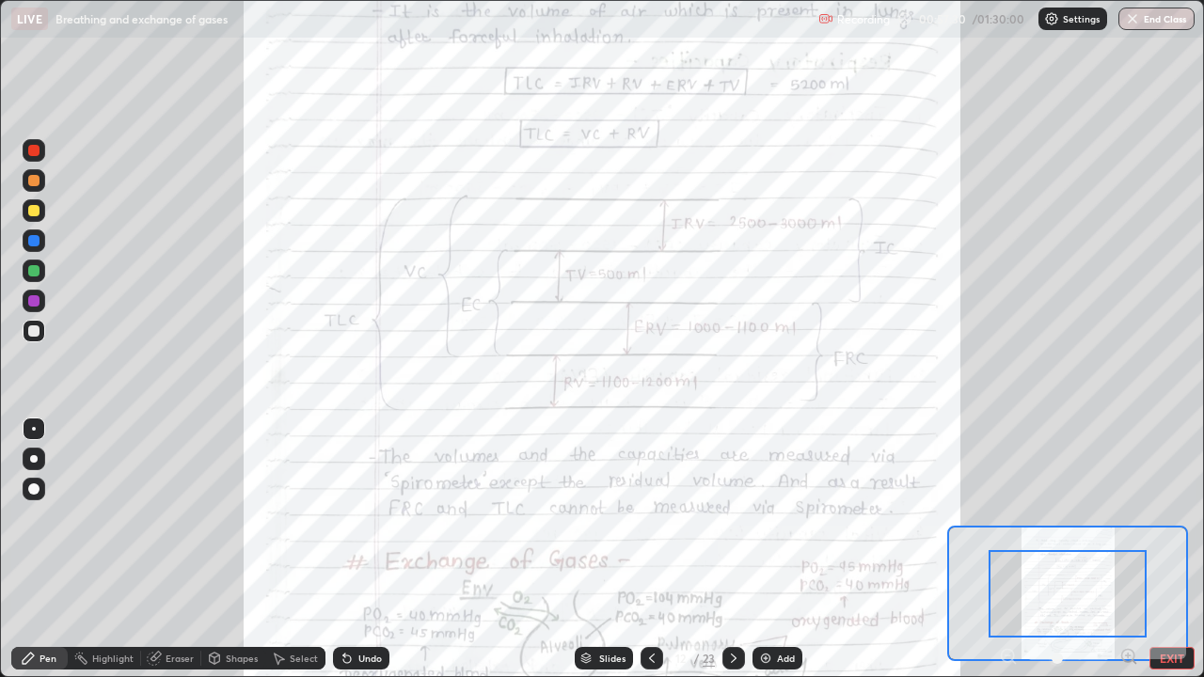
click at [1121, 549] on icon at bounding box center [1128, 656] width 19 height 19
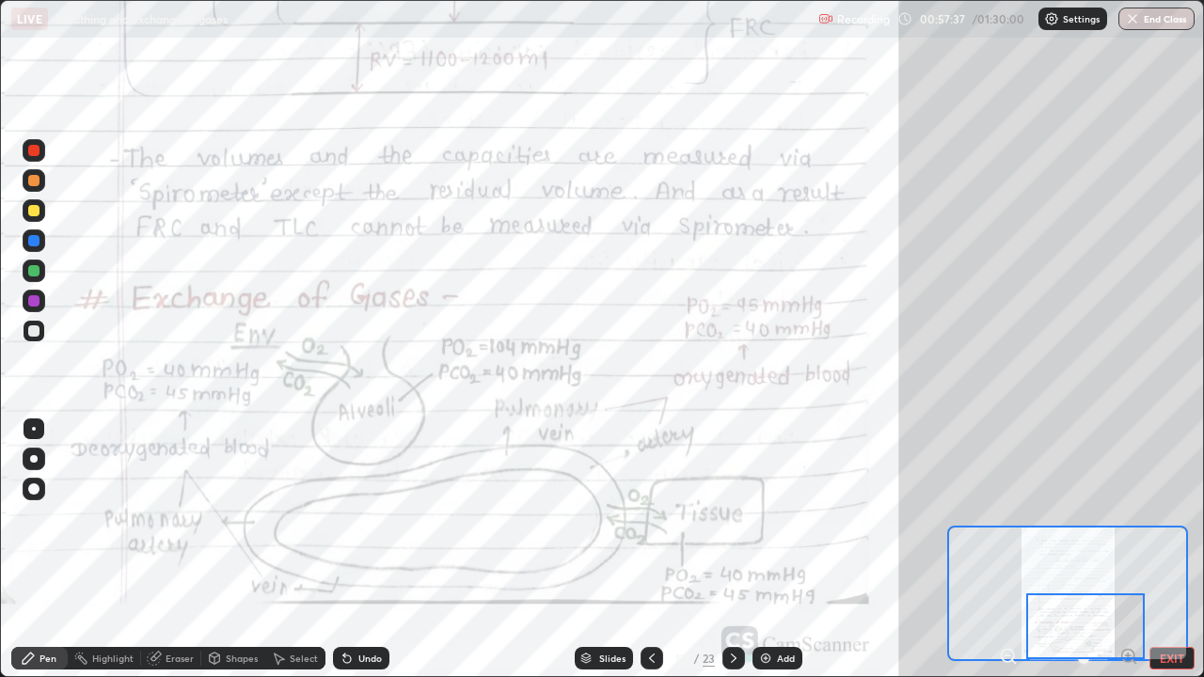
click at [38, 237] on div at bounding box center [33, 240] width 11 height 11
click at [34, 429] on div at bounding box center [34, 429] width 4 height 4
click at [350, 549] on icon at bounding box center [347, 658] width 15 height 15
click at [352, 549] on icon at bounding box center [347, 658] width 15 height 15
click at [349, 549] on div "Undo" at bounding box center [361, 658] width 56 height 23
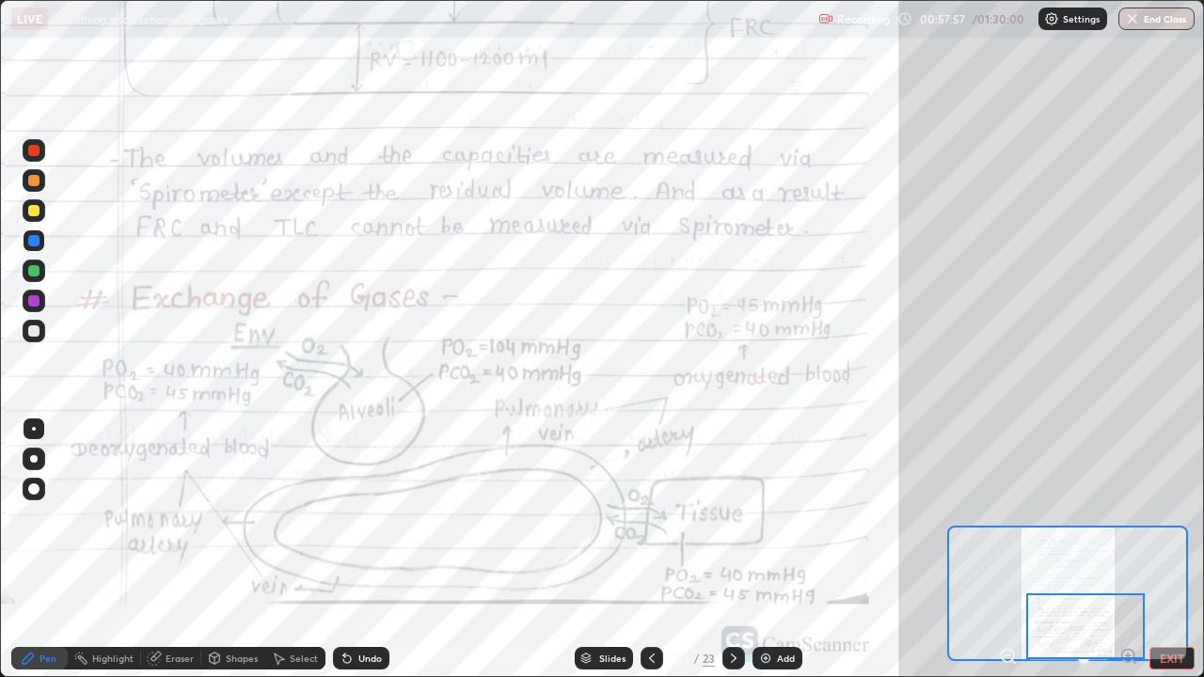
click at [352, 549] on icon at bounding box center [347, 658] width 15 height 15
click at [734, 549] on icon at bounding box center [733, 658] width 15 height 15
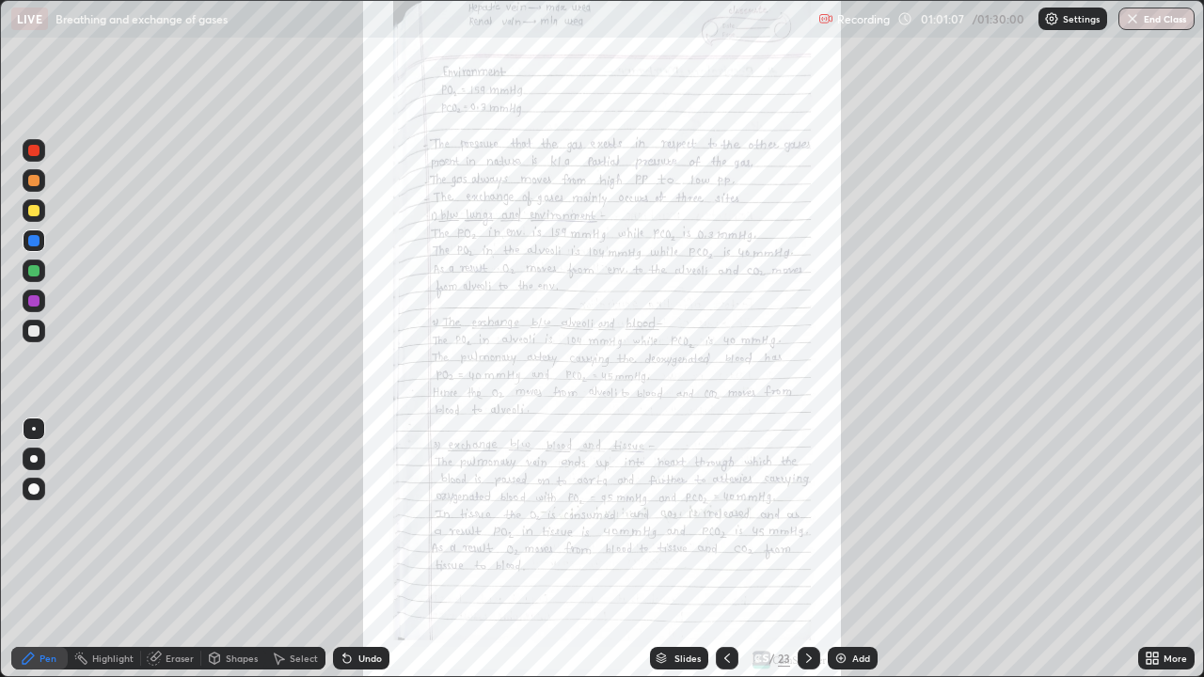
click at [730, 549] on icon at bounding box center [727, 658] width 15 height 15
click at [1157, 549] on icon at bounding box center [1155, 655] width 5 height 5
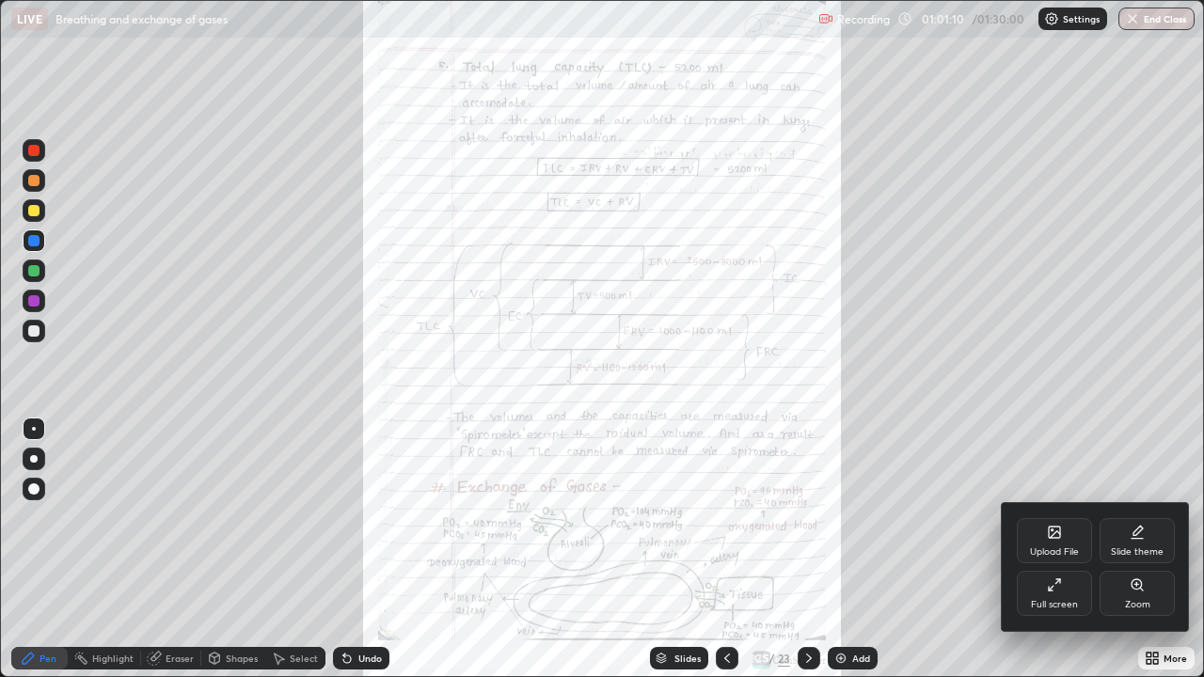
click at [1122, 549] on div "Zoom" at bounding box center [1137, 593] width 75 height 45
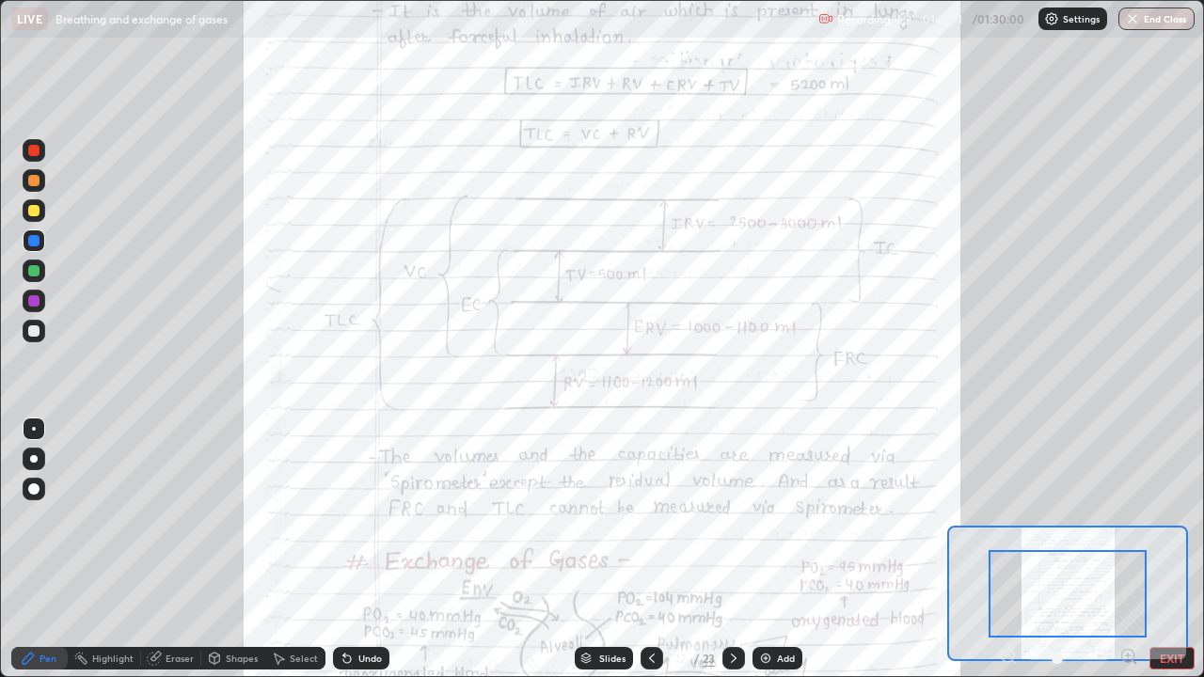
click at [1128, 549] on icon at bounding box center [1128, 656] width 5 height 0
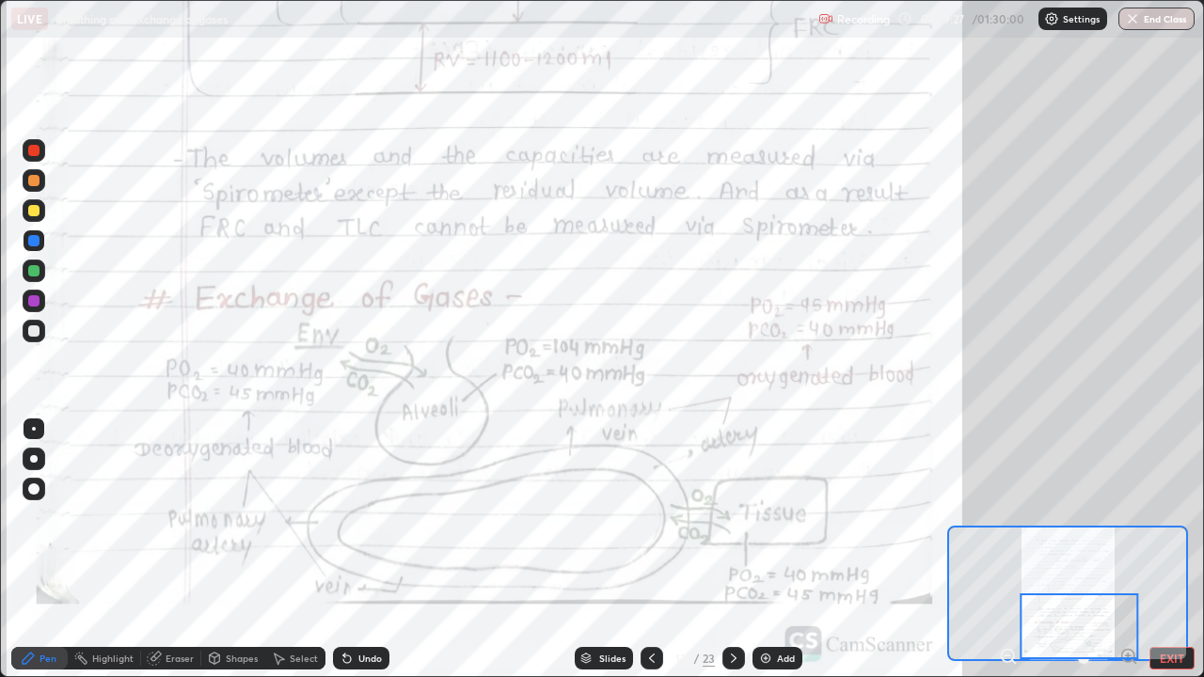
click at [731, 549] on icon at bounding box center [733, 658] width 15 height 15
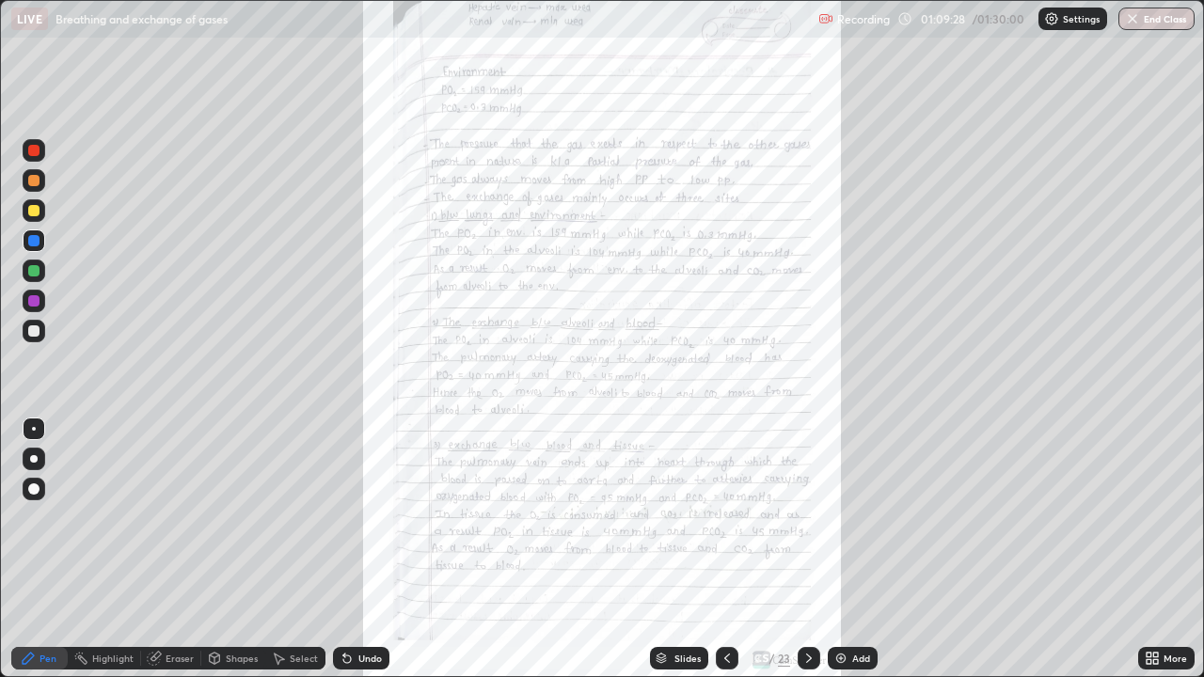
click at [1172, 549] on div "More" at bounding box center [1176, 658] width 24 height 9
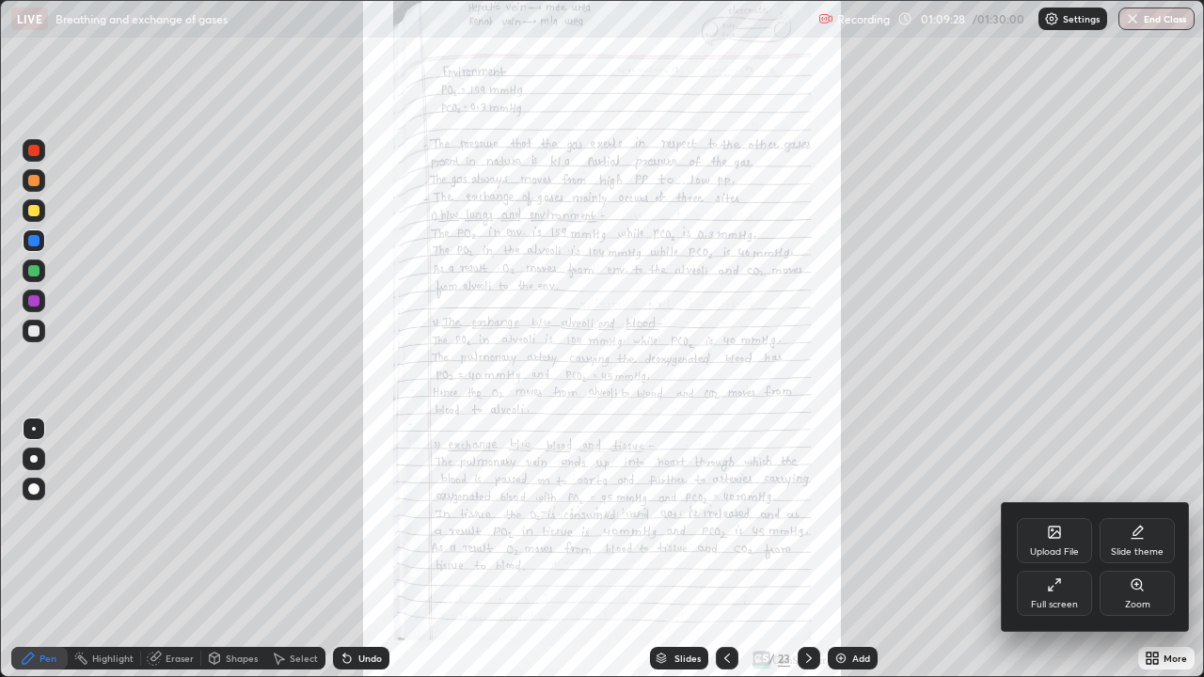
click at [1145, 549] on div "Zoom" at bounding box center [1137, 593] width 75 height 45
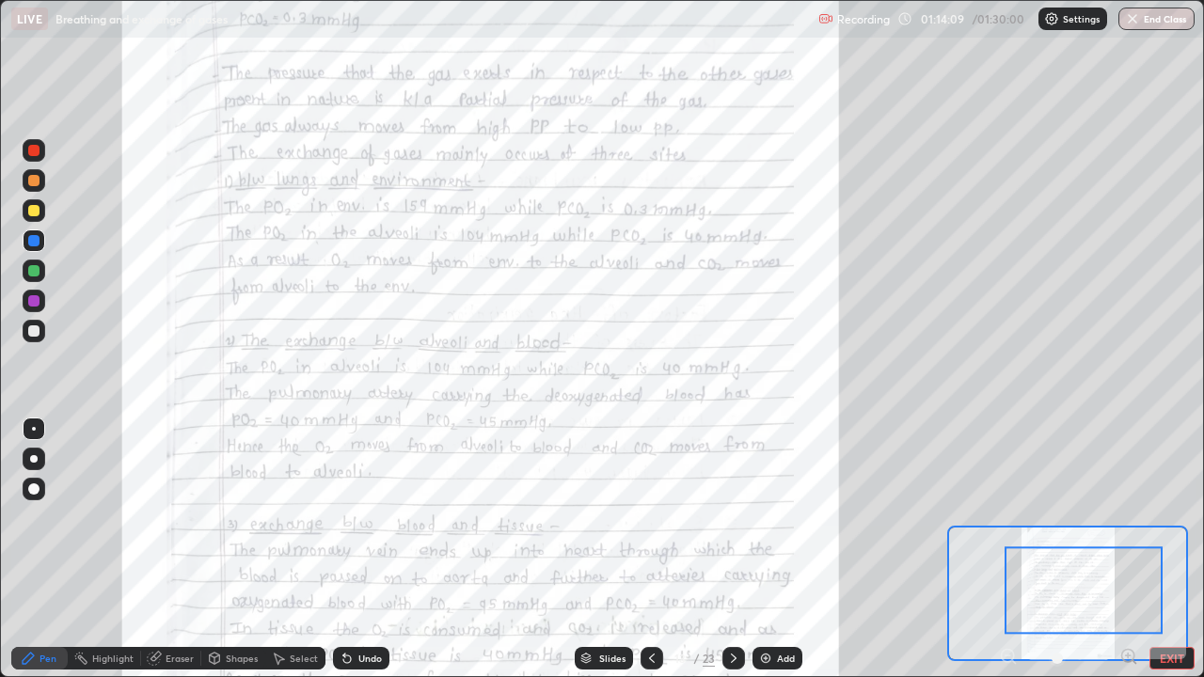
click at [731, 549] on icon at bounding box center [734, 658] width 6 height 9
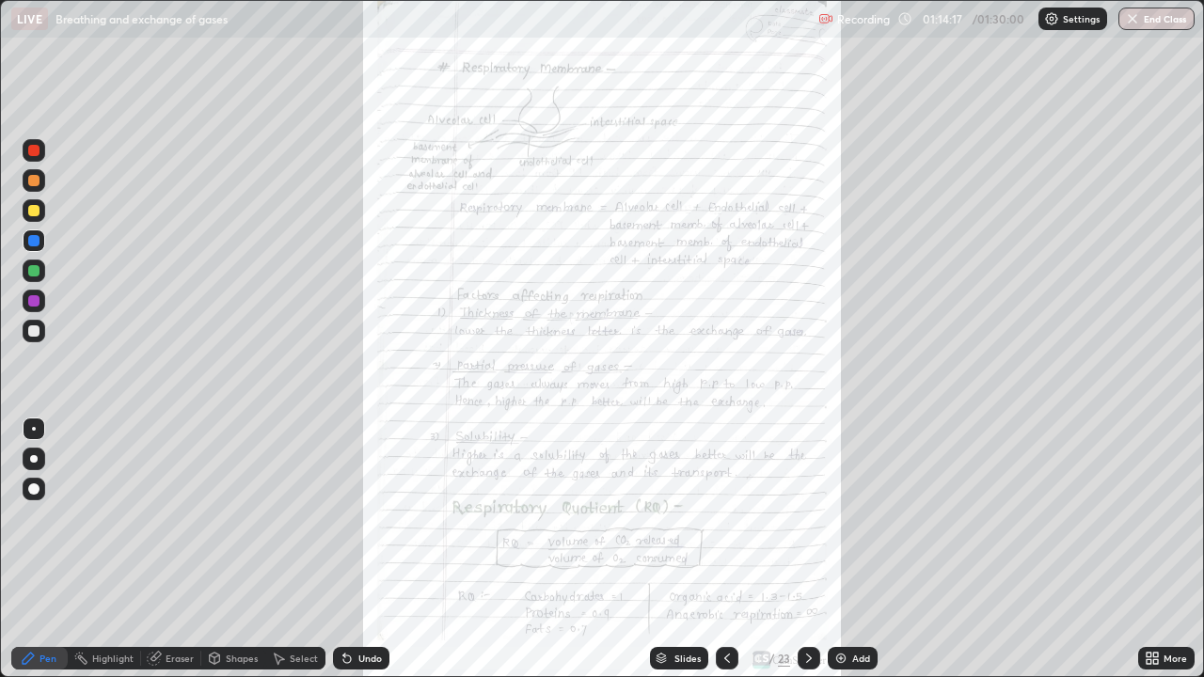
click at [733, 549] on icon at bounding box center [727, 658] width 15 height 15
click at [808, 549] on icon at bounding box center [808, 658] width 15 height 15
click at [1167, 549] on div "More" at bounding box center [1166, 658] width 56 height 23
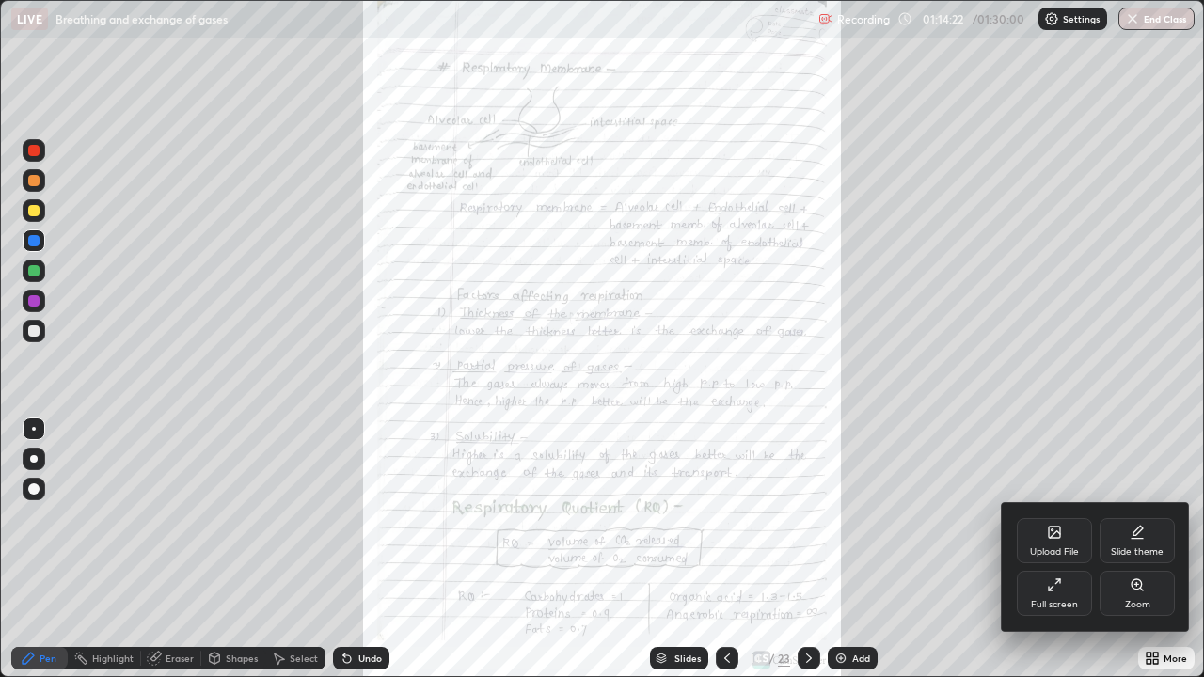
click at [1150, 549] on div "Zoom" at bounding box center [1137, 593] width 75 height 45
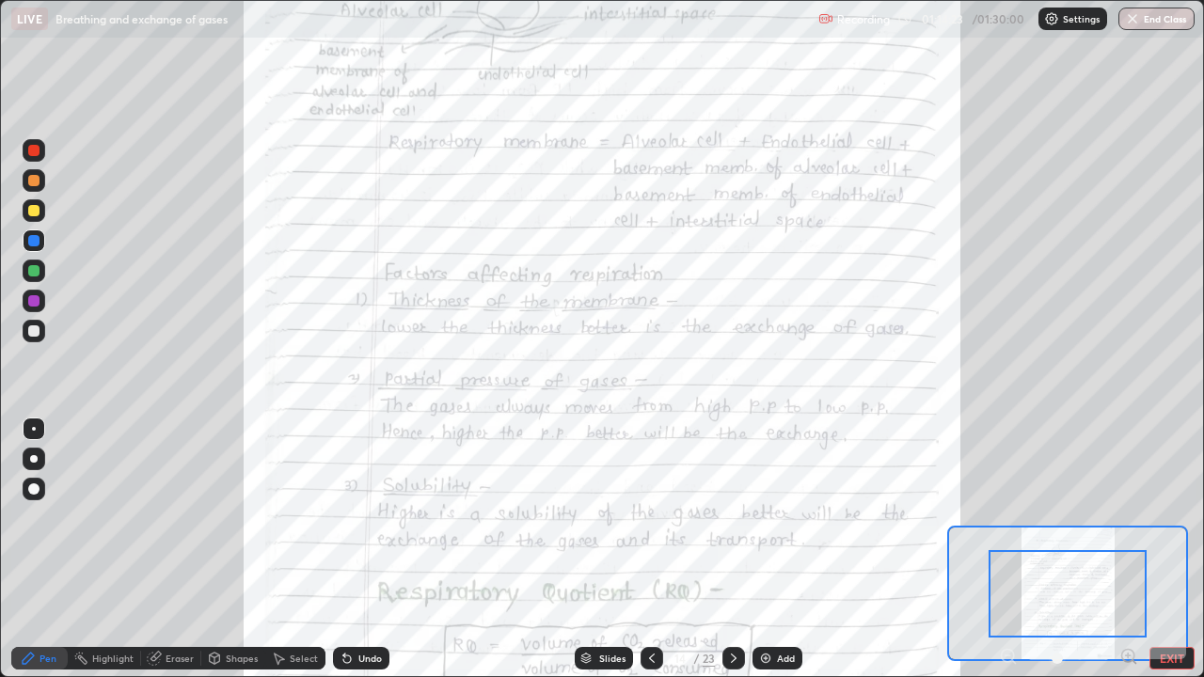
click at [1128, 549] on icon at bounding box center [1128, 656] width 5 height 0
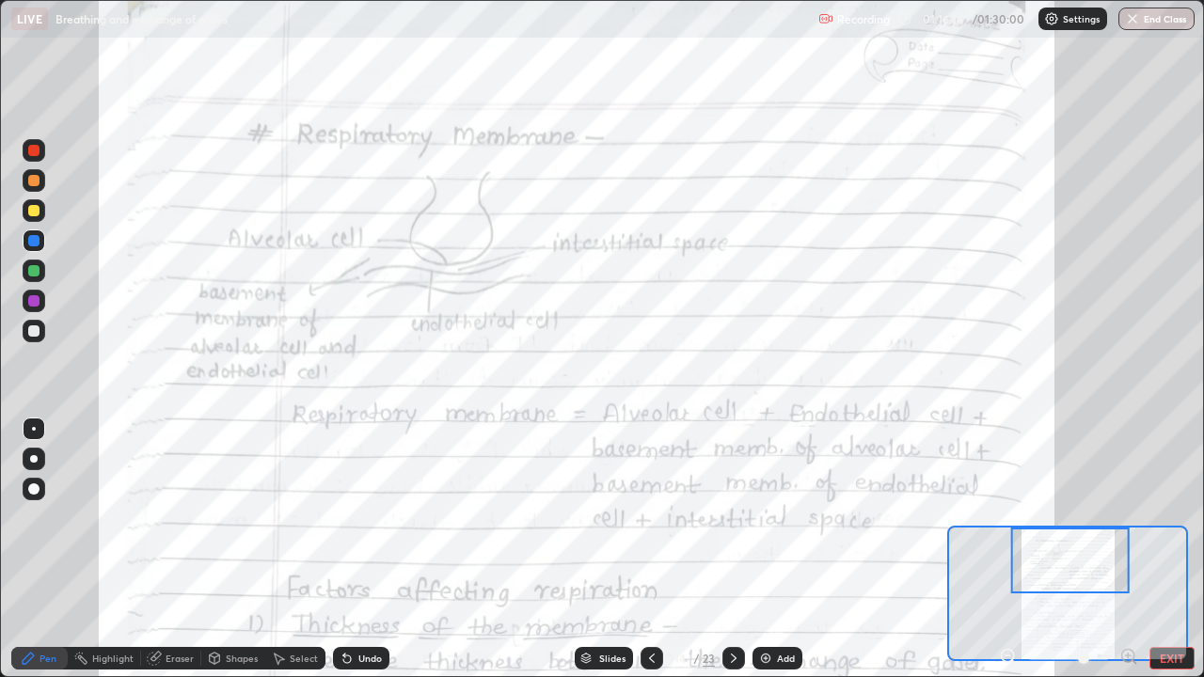
click at [376, 549] on div "Undo" at bounding box center [370, 658] width 24 height 9
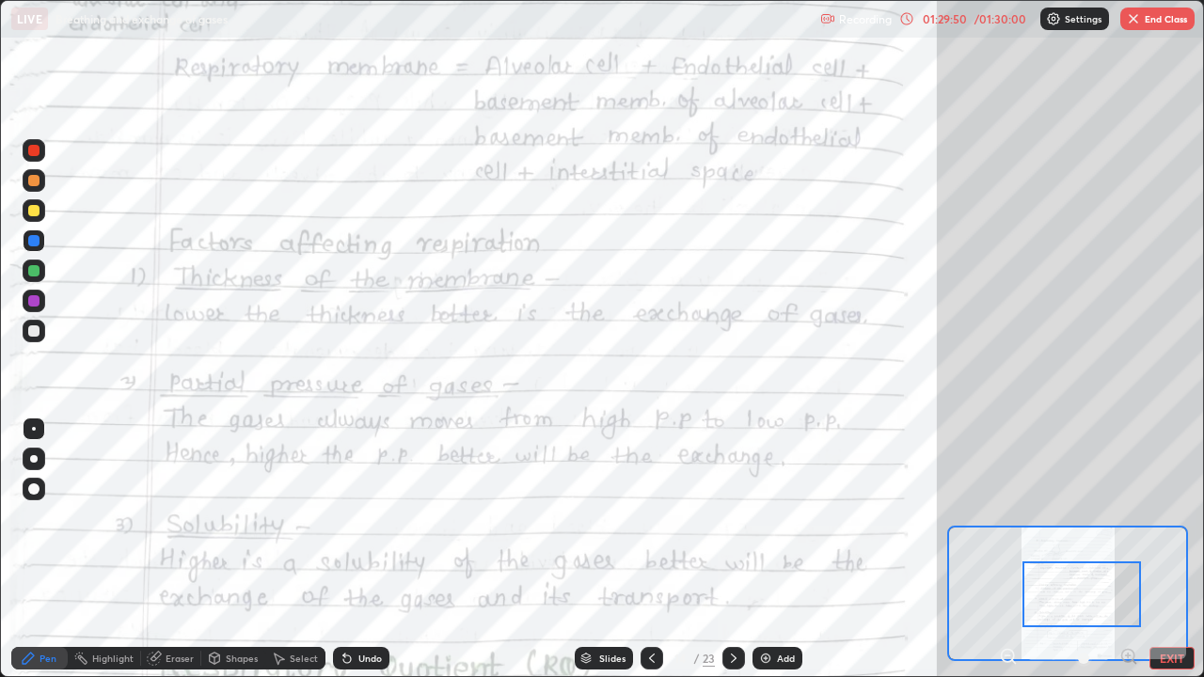
click at [1144, 18] on button "End Class" at bounding box center [1157, 19] width 74 height 23
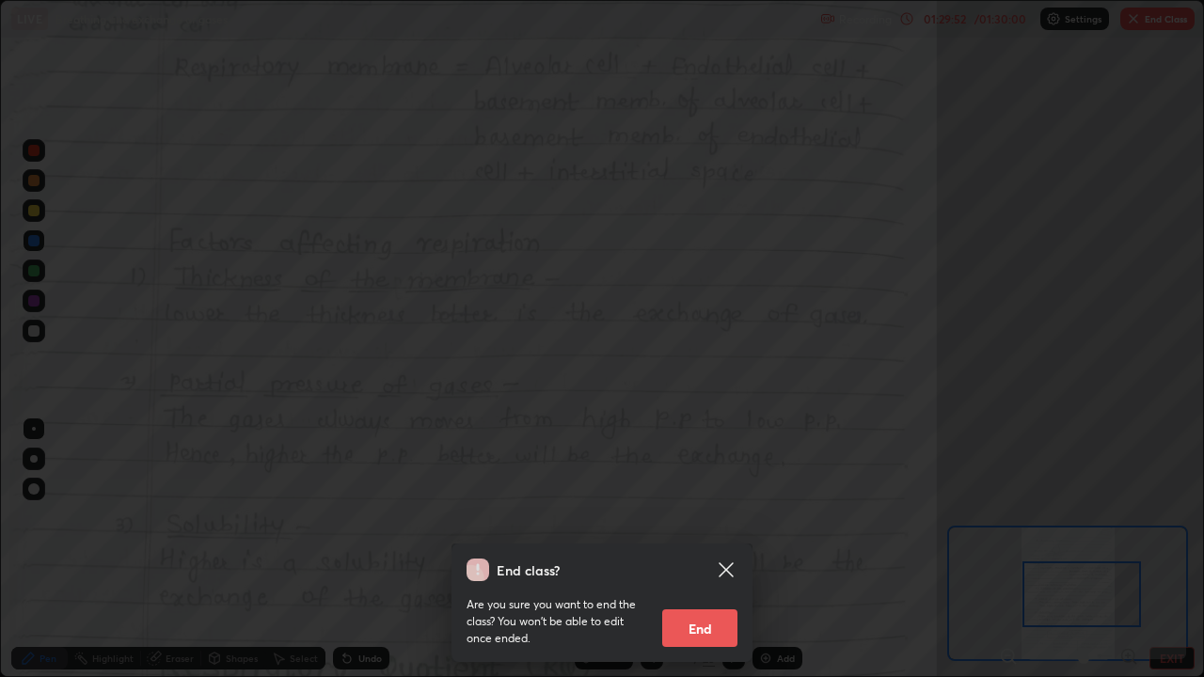
click at [706, 549] on button "End" at bounding box center [699, 629] width 75 height 38
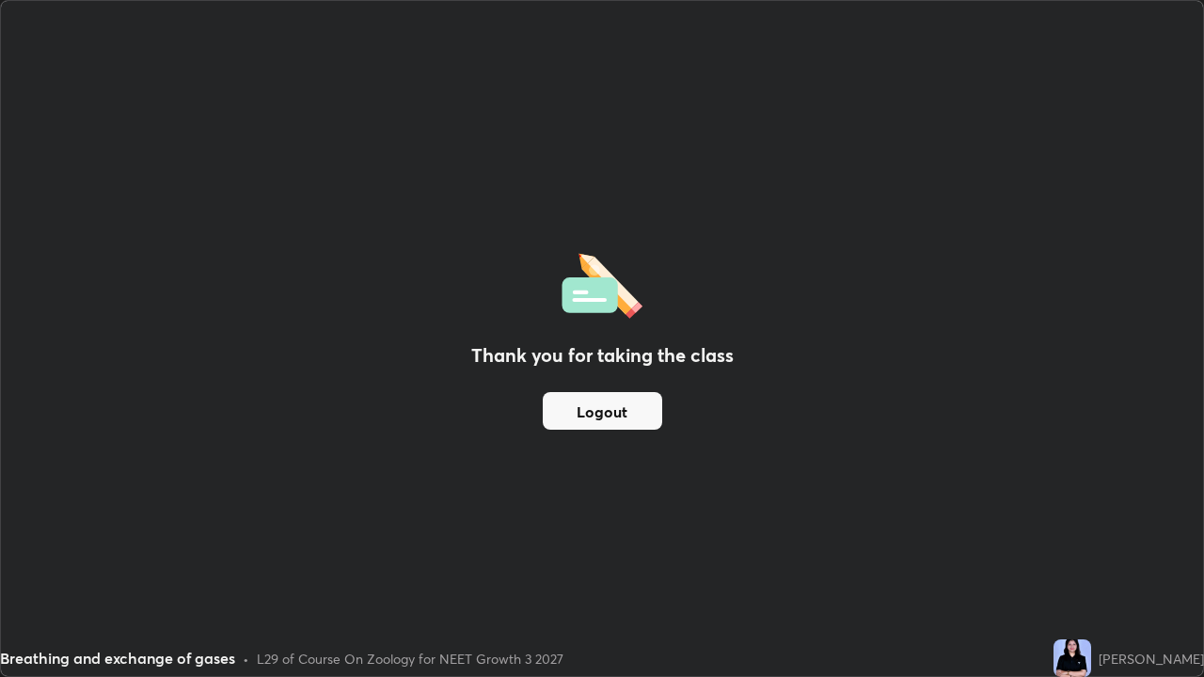
click at [559, 415] on button "Logout" at bounding box center [602, 411] width 119 height 38
click at [560, 421] on button "Logout" at bounding box center [602, 411] width 119 height 38
click at [579, 429] on button "Logout" at bounding box center [602, 411] width 119 height 38
